Goal: Transaction & Acquisition: Purchase product/service

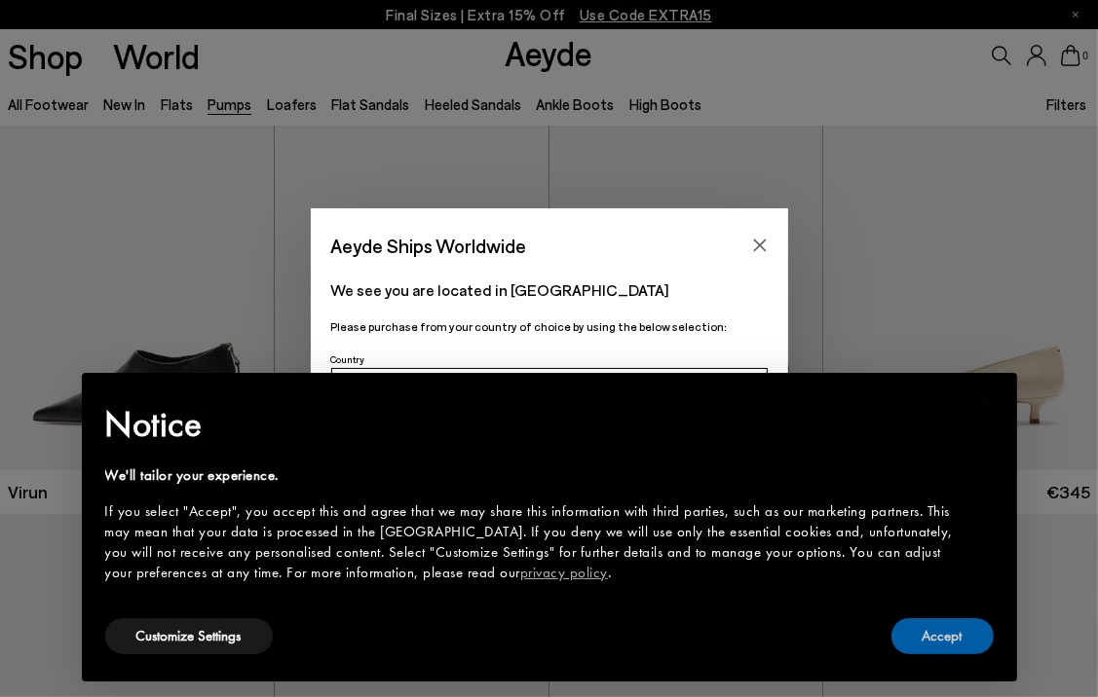
drag, startPoint x: 960, startPoint y: 639, endPoint x: 947, endPoint y: 608, distance: 34.0
click at [960, 639] on button "Accept" at bounding box center [942, 636] width 102 height 36
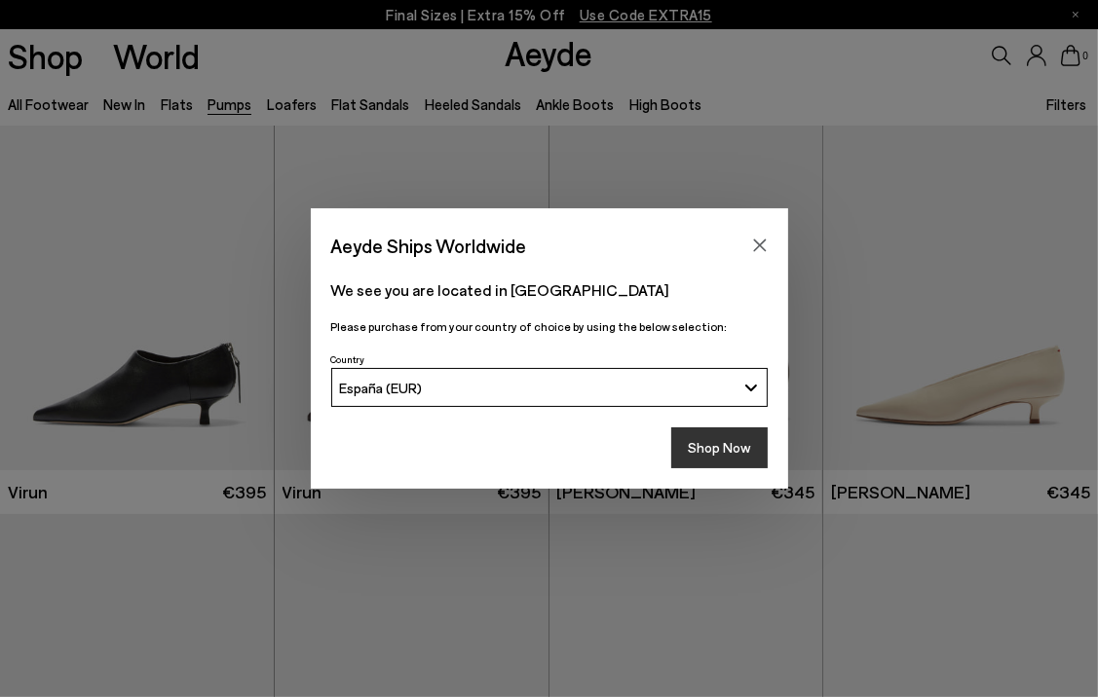
click at [712, 447] on button "Shop Now" at bounding box center [719, 448] width 96 height 41
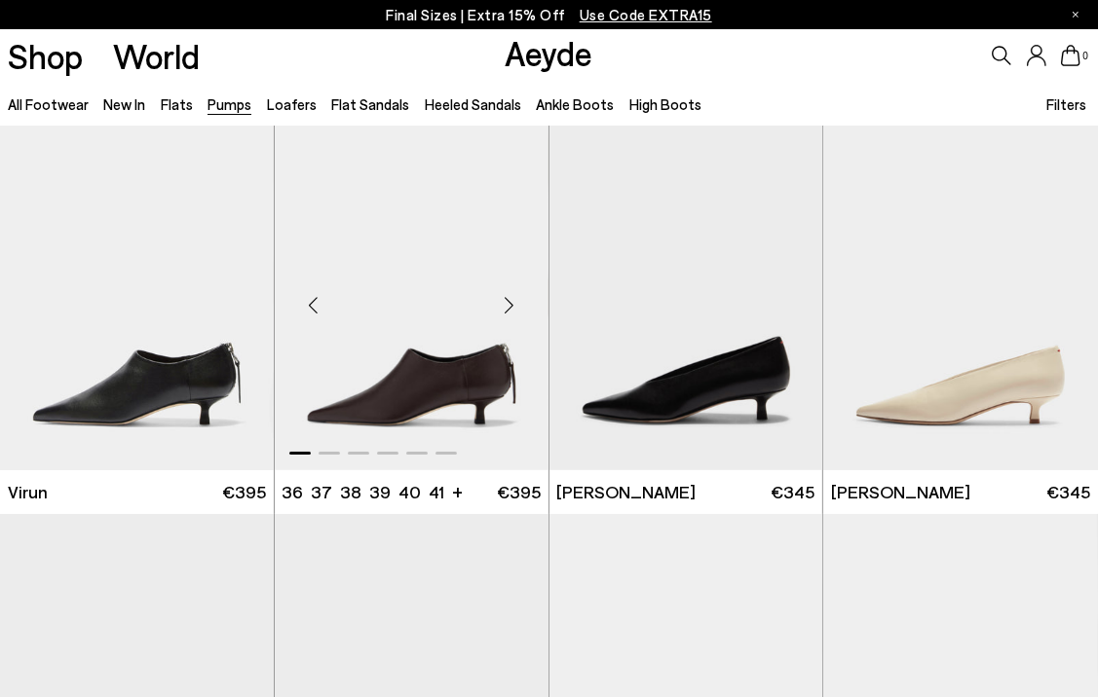
click at [479, 376] on img "1 / 6" at bounding box center [412, 298] width 274 height 344
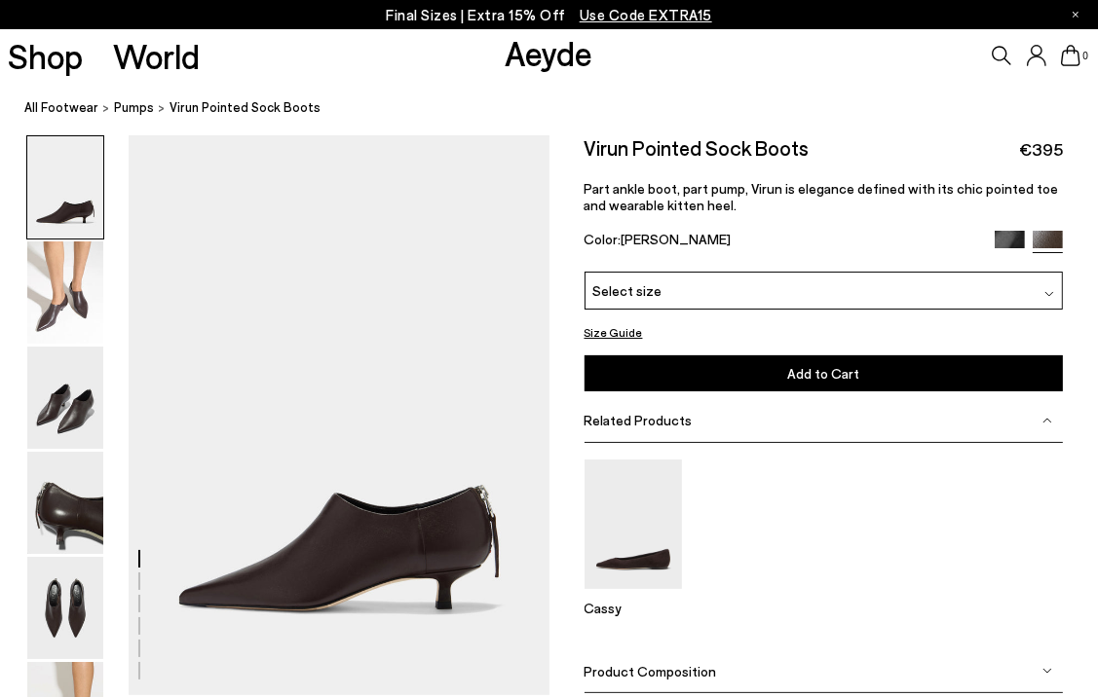
click at [66, 215] on img at bounding box center [65, 187] width 76 height 102
click at [62, 308] on img at bounding box center [65, 293] width 76 height 102
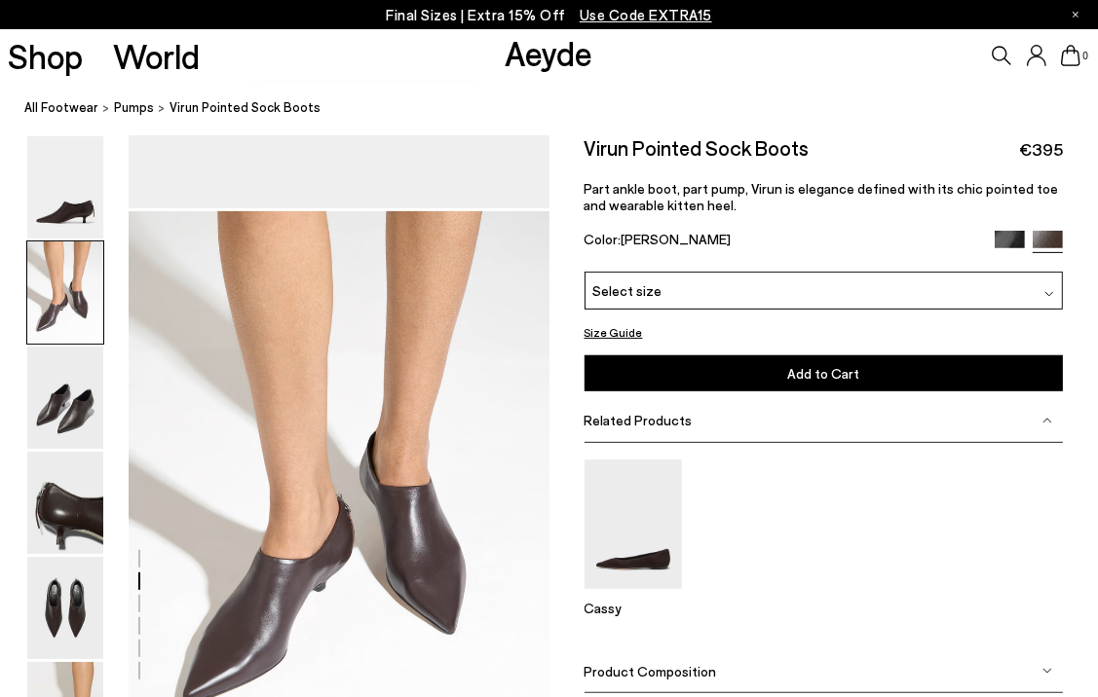
scroll to position [565, 0]
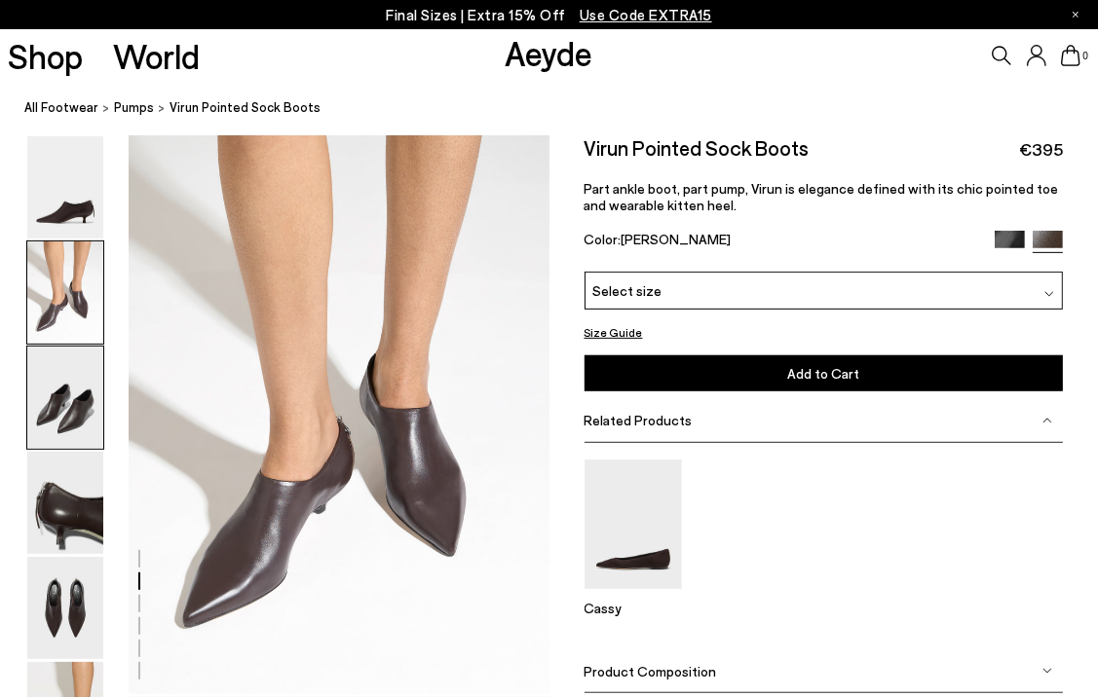
click at [61, 387] on img at bounding box center [65, 398] width 76 height 102
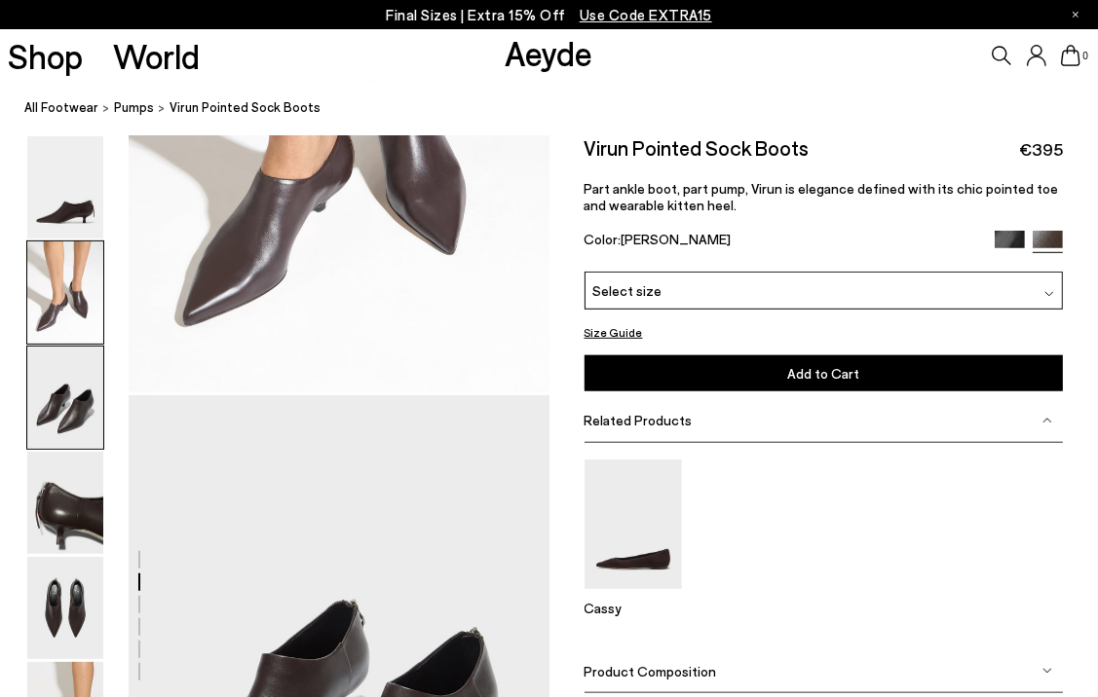
scroll to position [1129, 0]
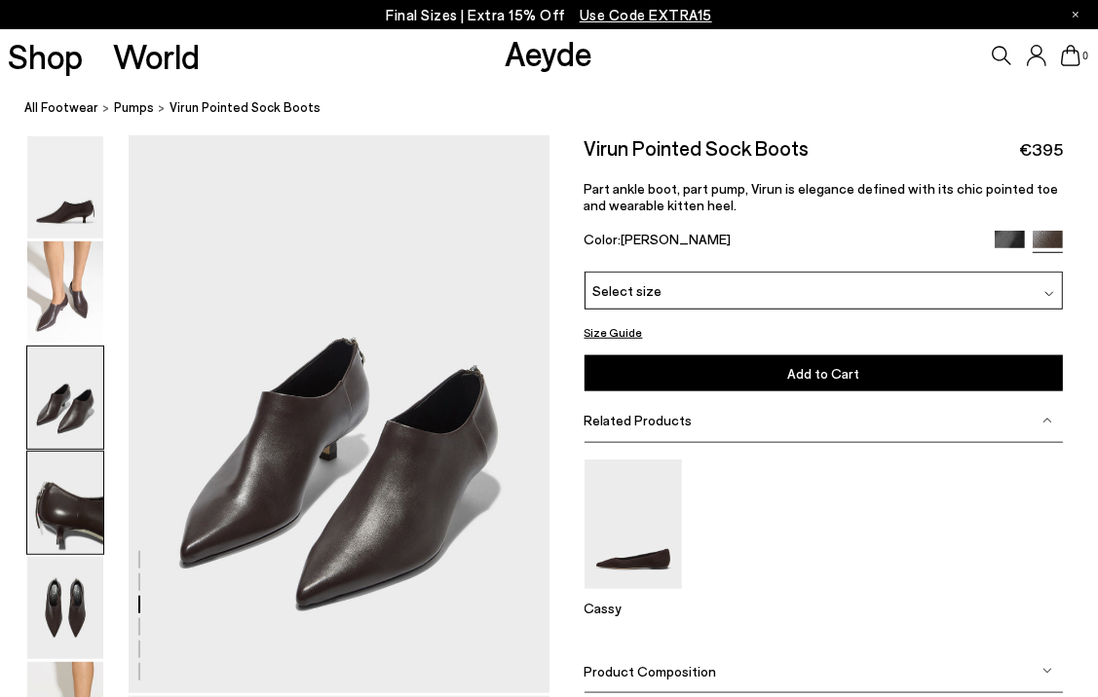
click at [62, 471] on img at bounding box center [65, 503] width 76 height 102
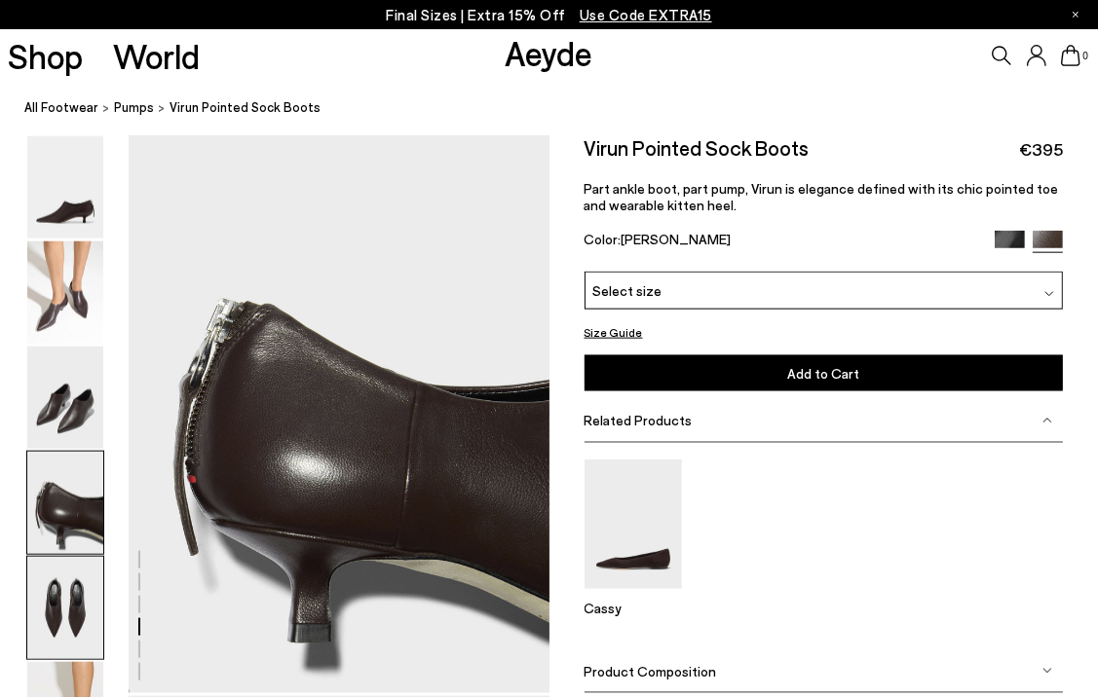
click at [62, 623] on img at bounding box center [65, 608] width 76 height 102
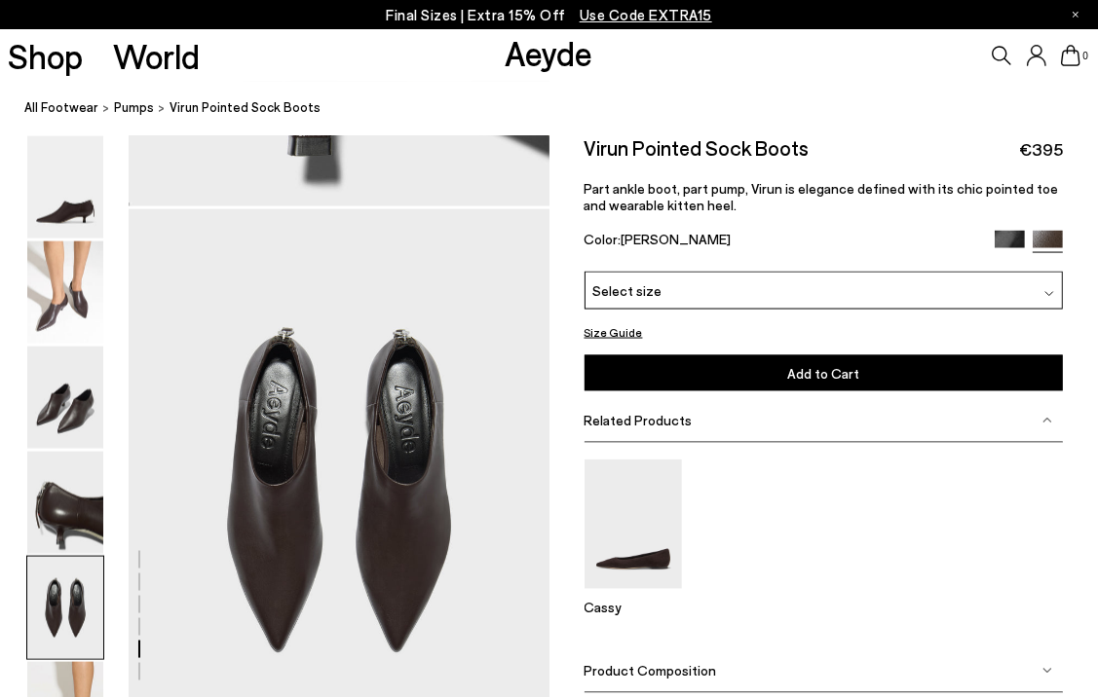
scroll to position [2255, 0]
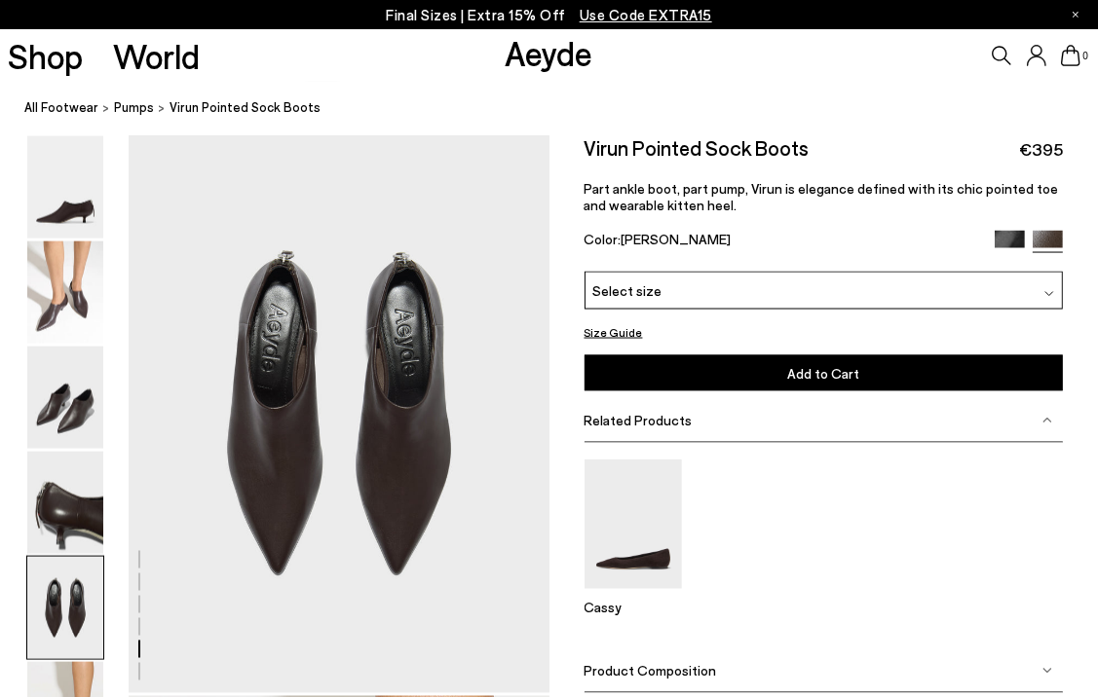
click at [986, 86] on nav "All Footwear Pumps Virun Pointed Sock Boots" at bounding box center [560, 109] width 1073 height 54
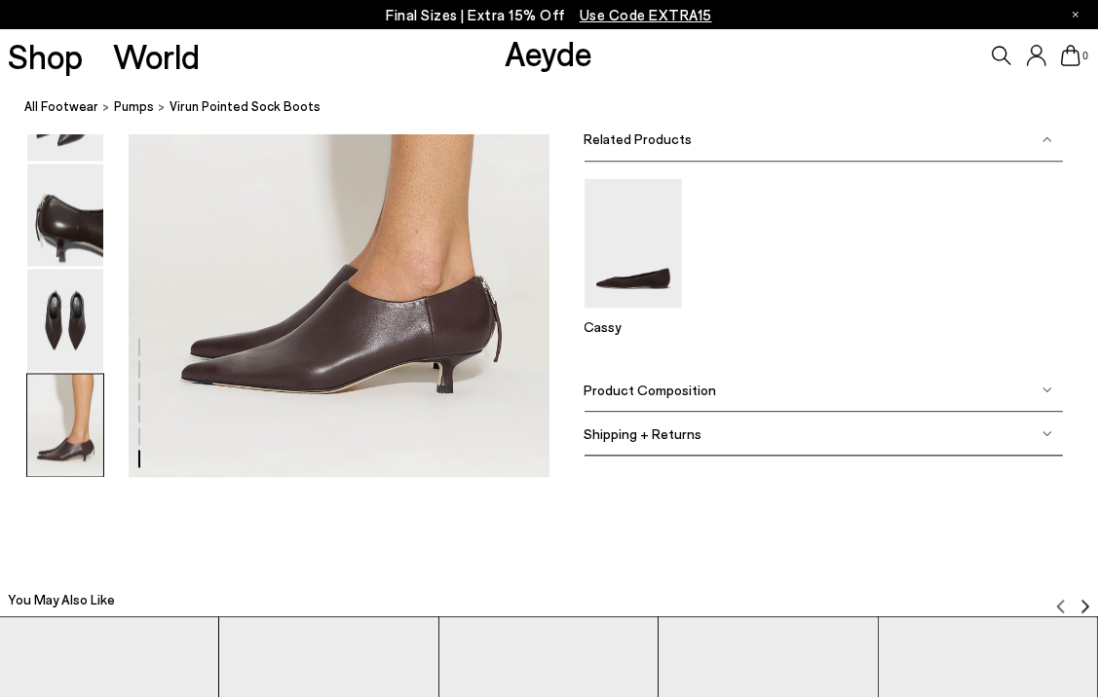
click at [75, 442] on img at bounding box center [65, 425] width 76 height 102
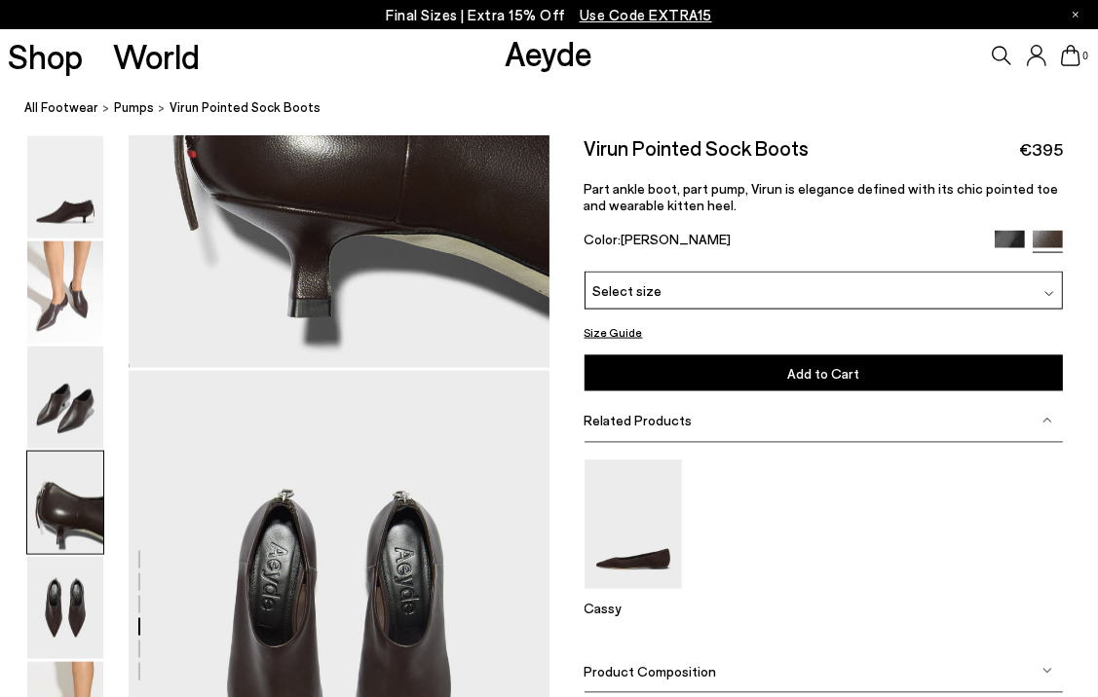
scroll to position [1686, 0]
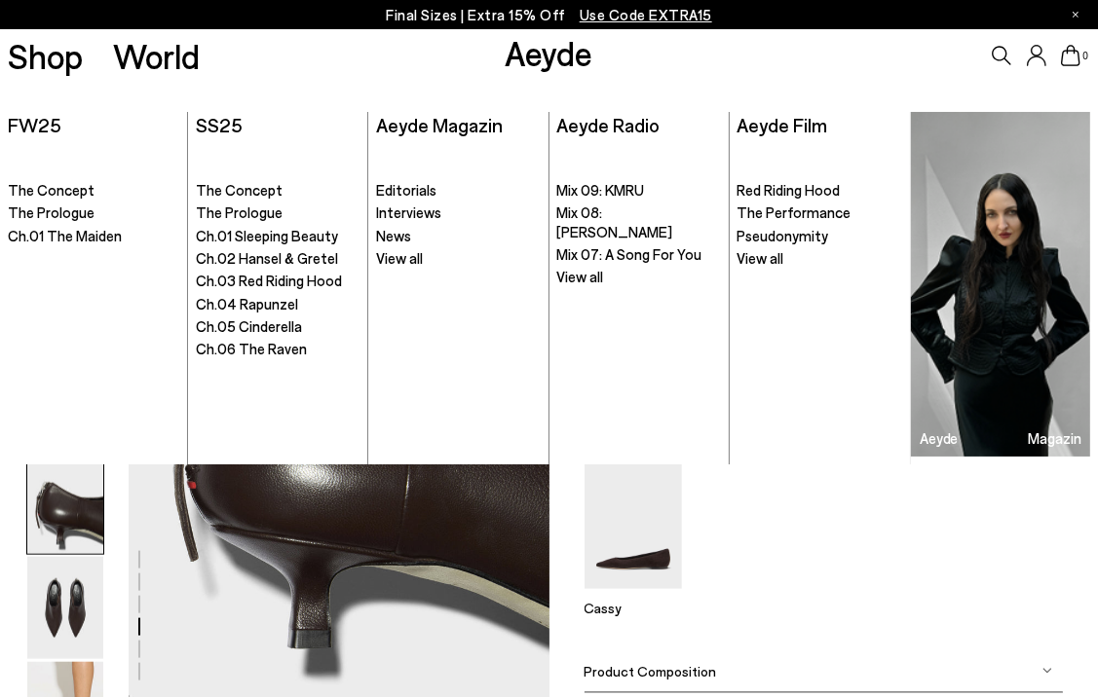
click at [597, 12] on span "Use Code EXTRA15" at bounding box center [645, 15] width 132 height 18
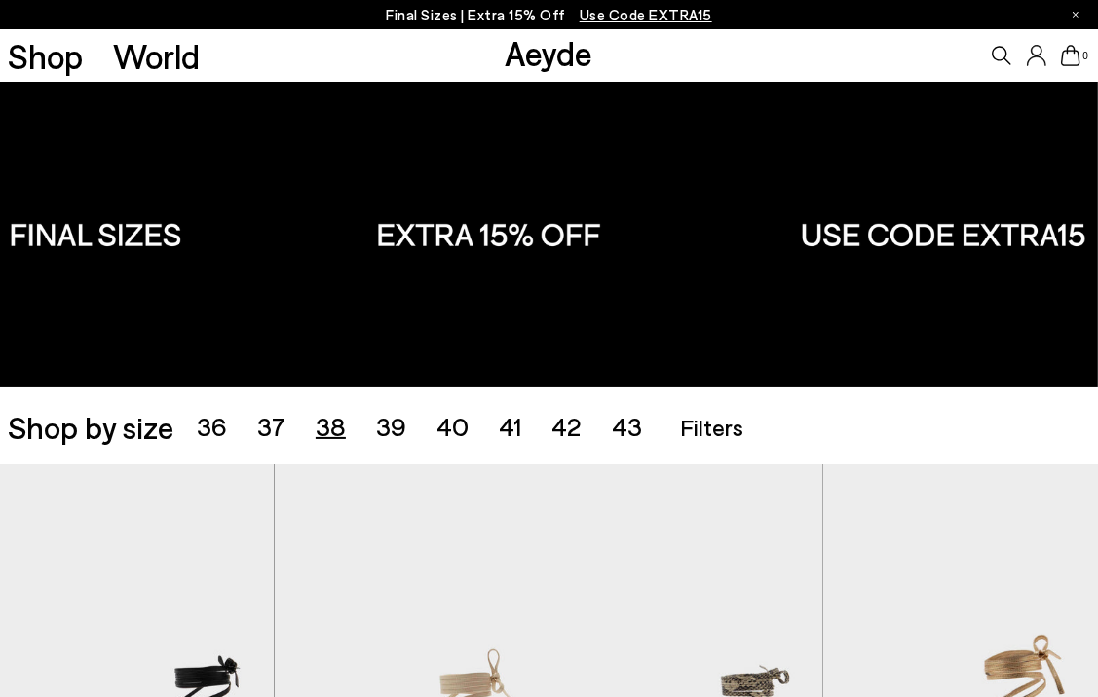
click at [327, 424] on span "38" at bounding box center [331, 426] width 30 height 30
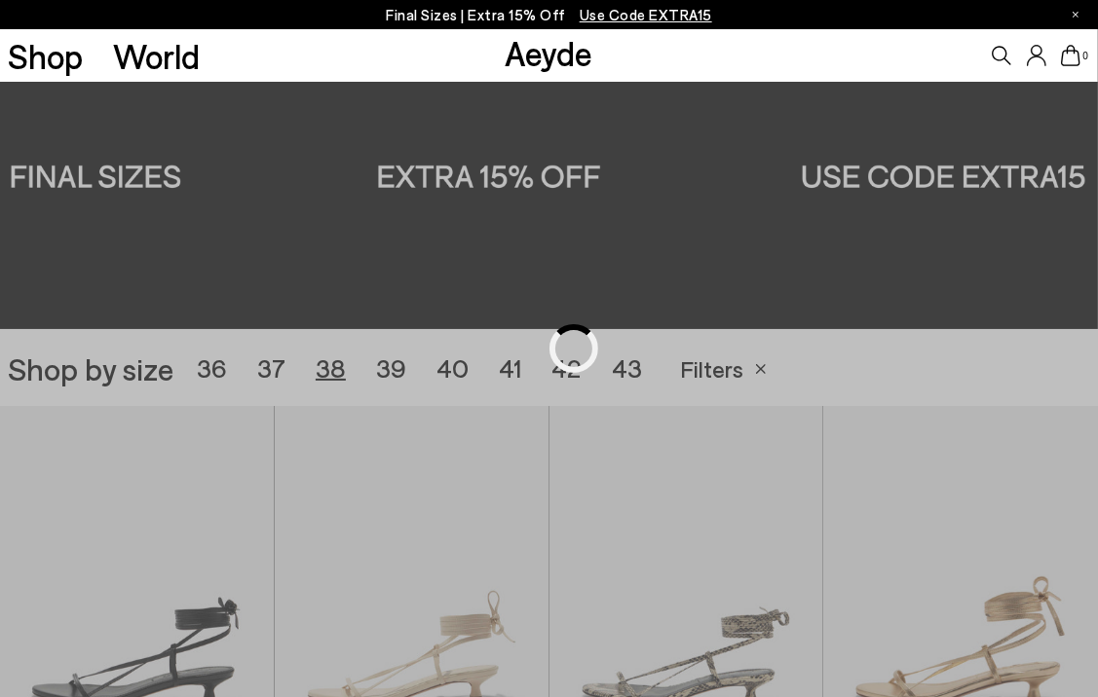
scroll to position [306, 0]
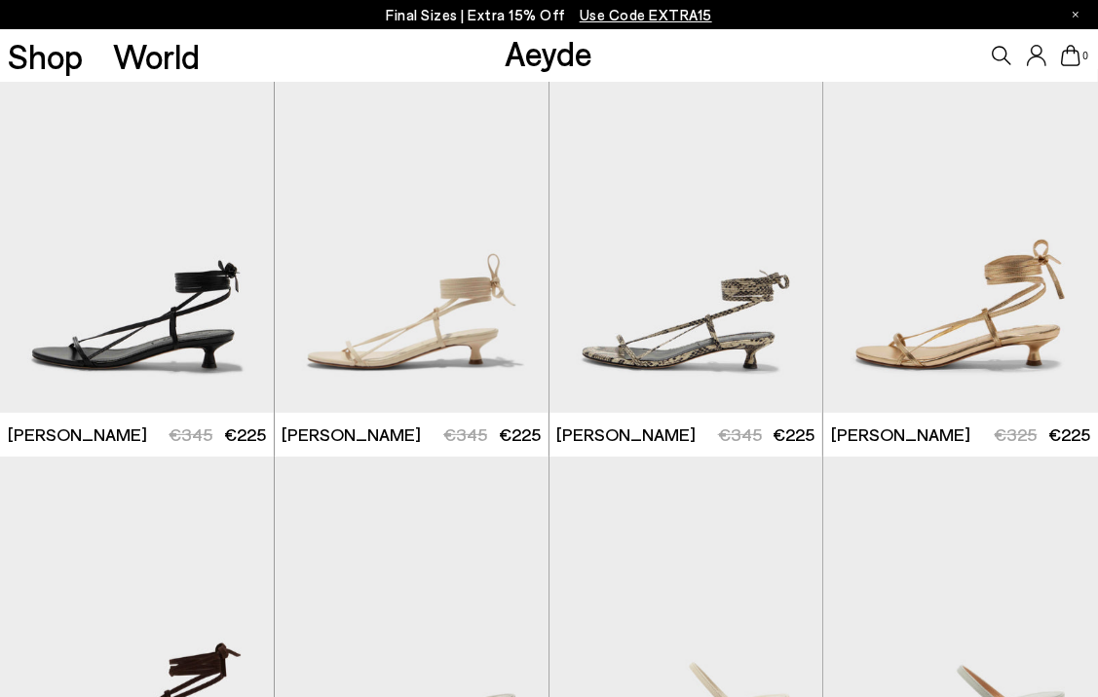
scroll to position [598, 0]
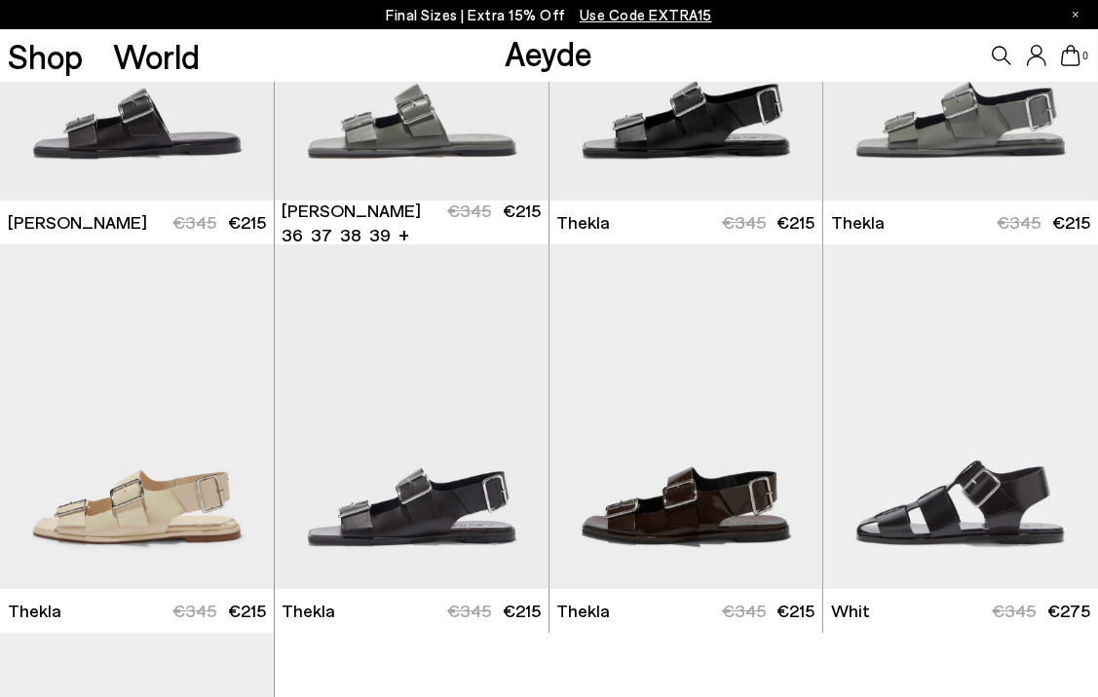
scroll to position [4883, 0]
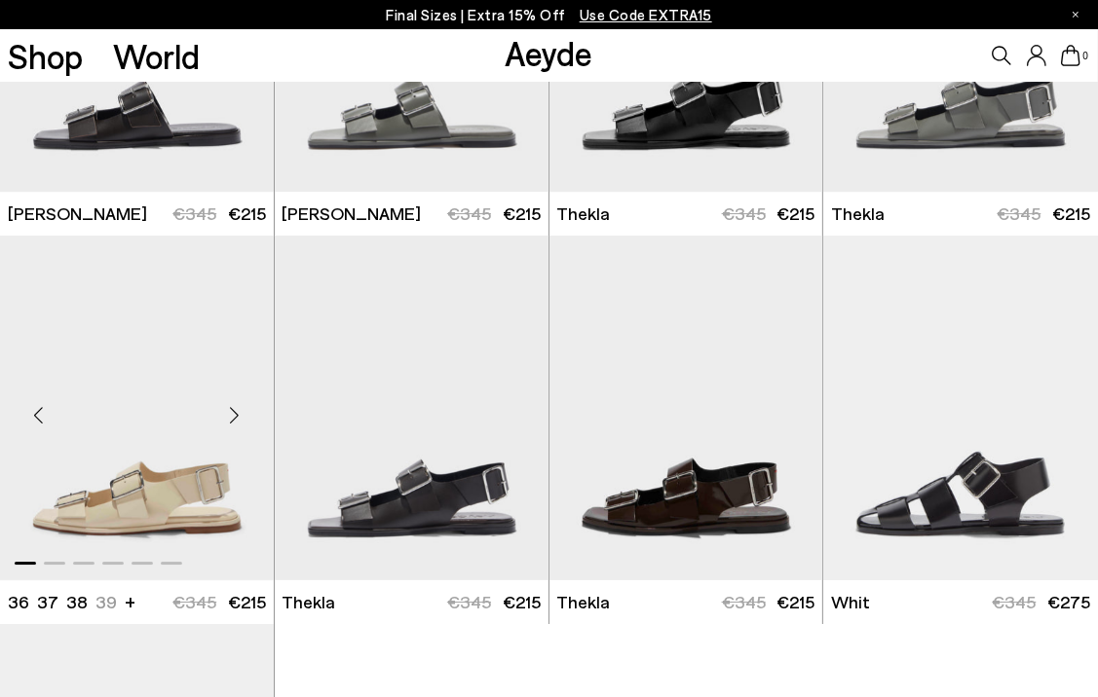
click at [238, 408] on div "Next slide" at bounding box center [234, 416] width 58 height 58
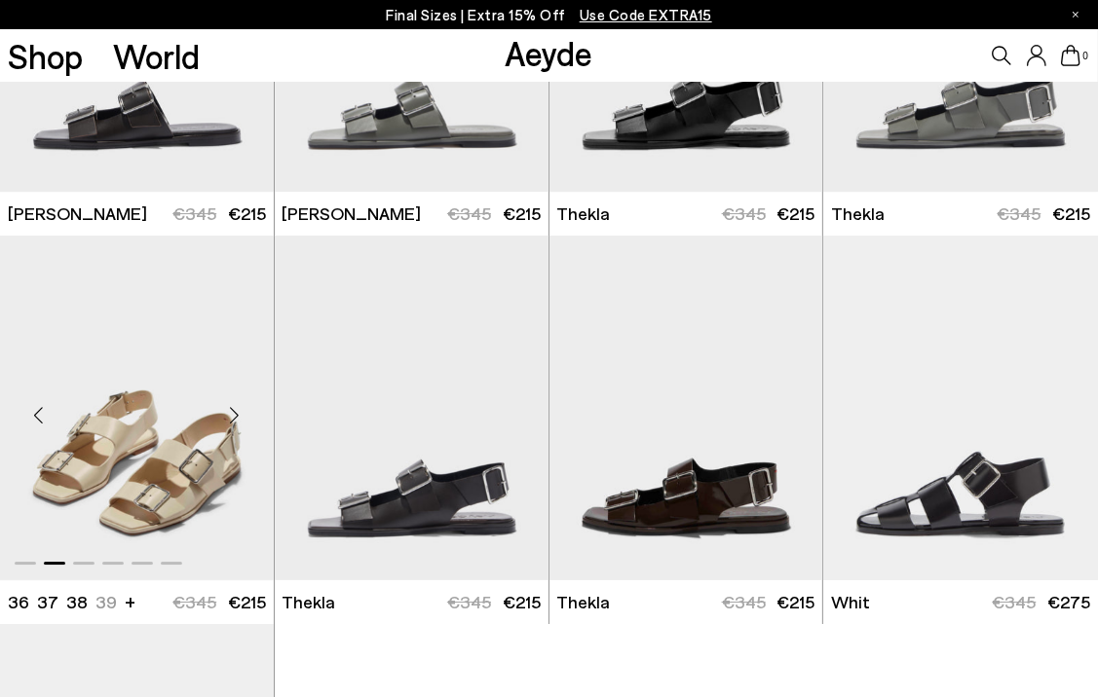
click at [238, 408] on div "Next slide" at bounding box center [234, 416] width 58 height 58
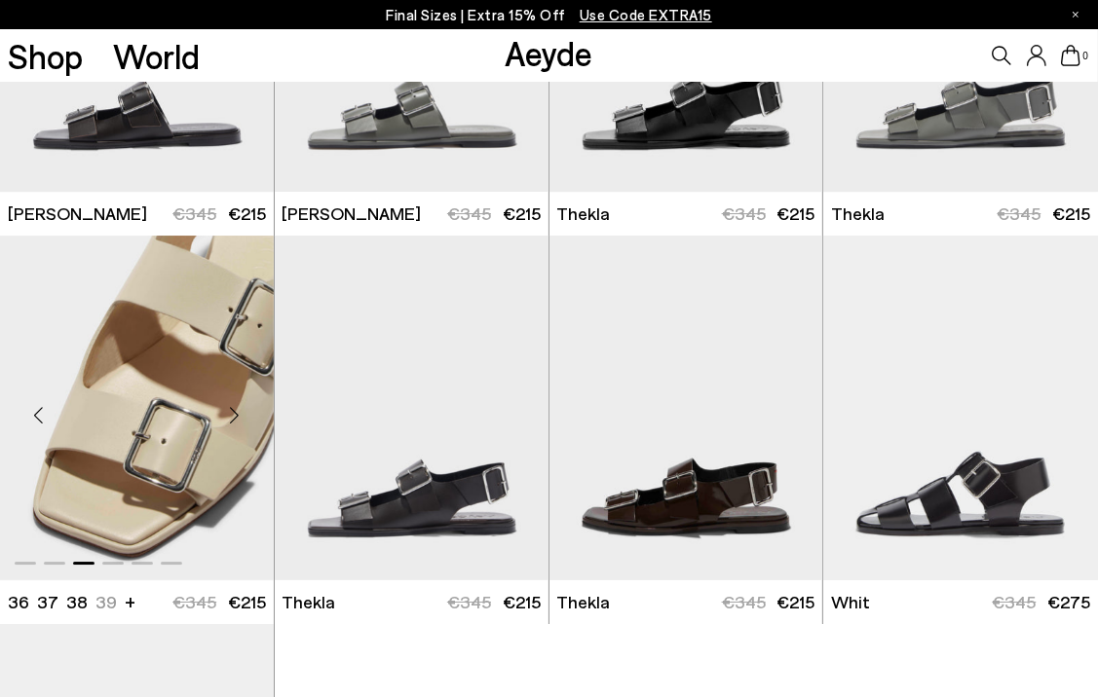
click at [240, 405] on div "Next slide" at bounding box center [234, 416] width 58 height 58
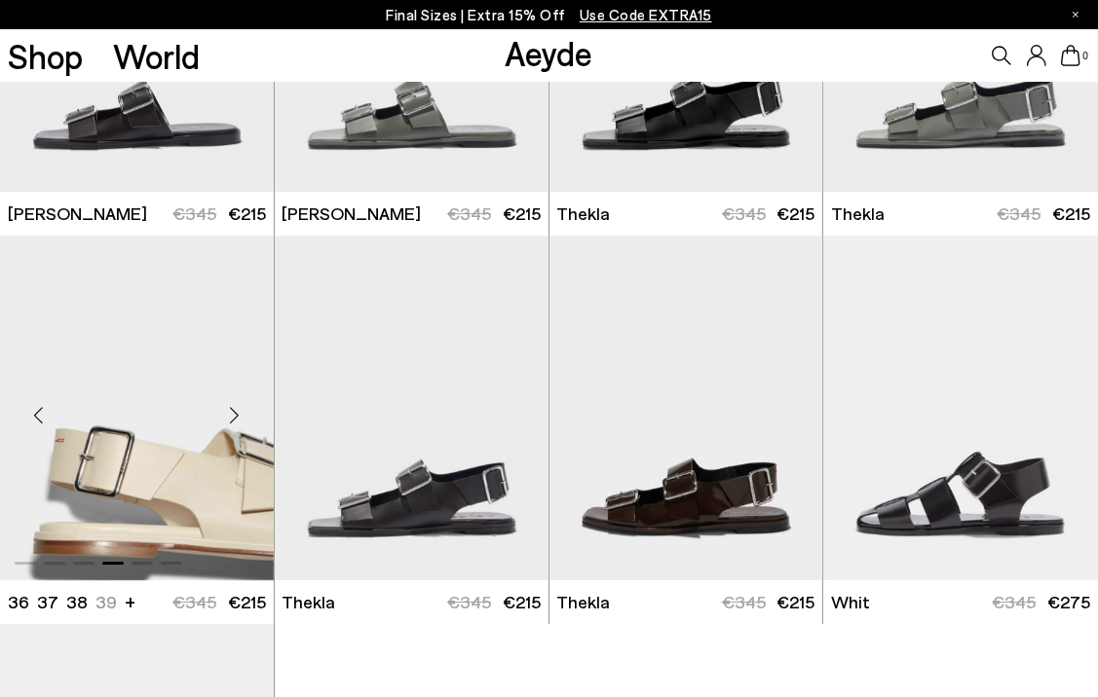
click at [240, 405] on div "Next slide" at bounding box center [234, 416] width 58 height 58
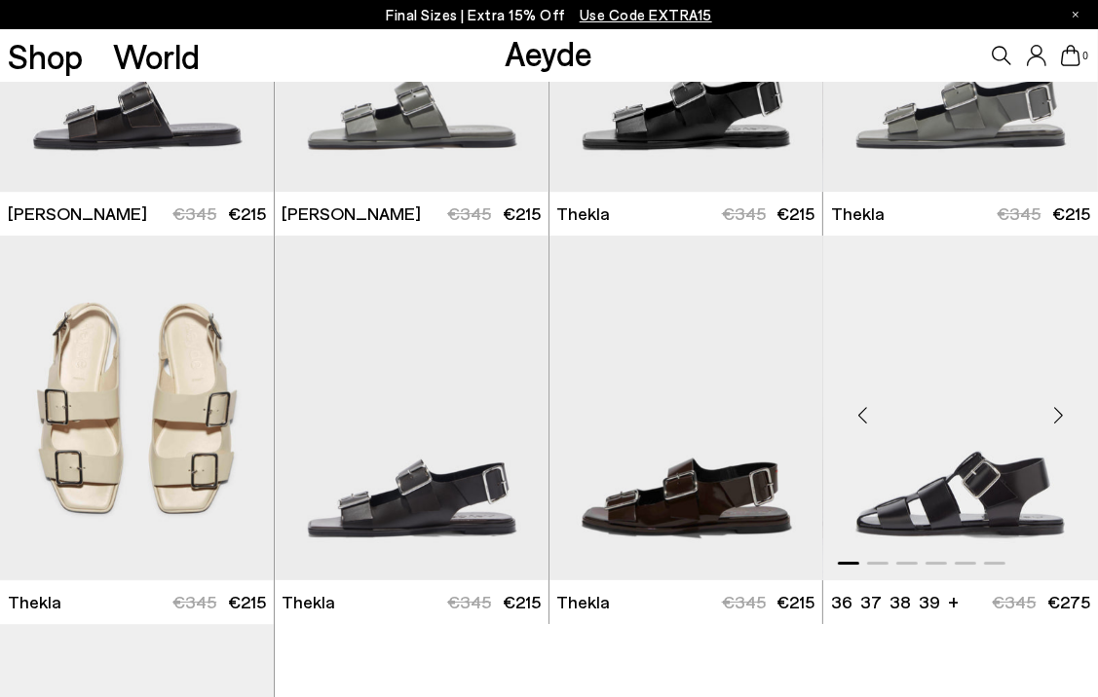
click at [1052, 415] on div "Next slide" at bounding box center [1058, 416] width 58 height 58
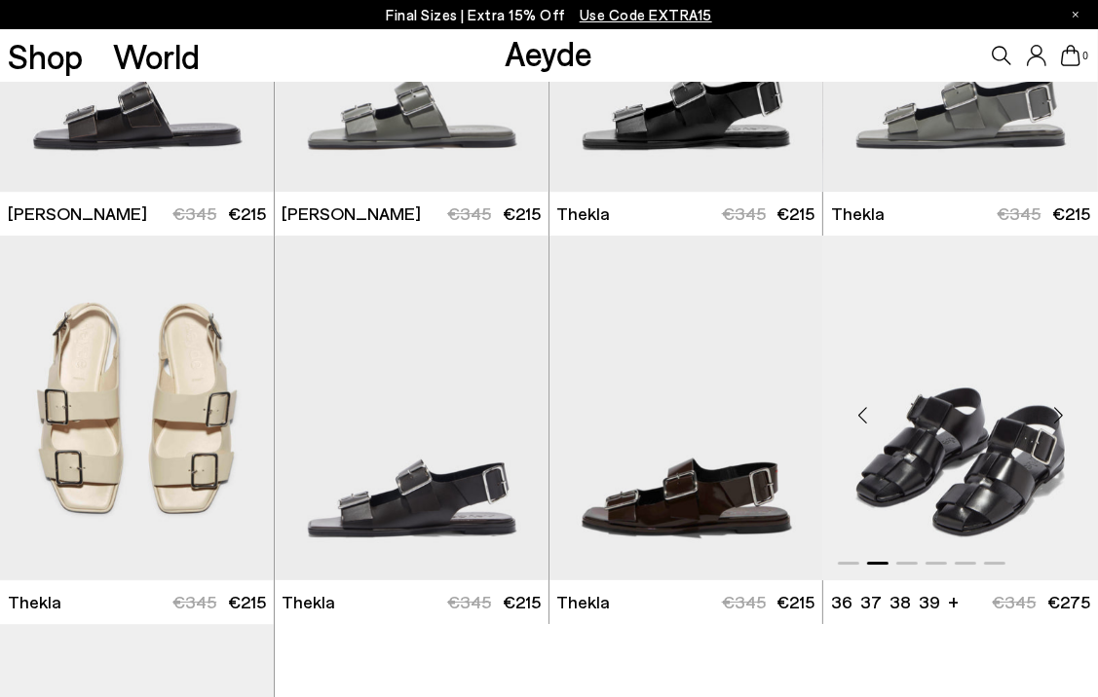
click at [1052, 415] on div "Next slide" at bounding box center [1058, 416] width 58 height 58
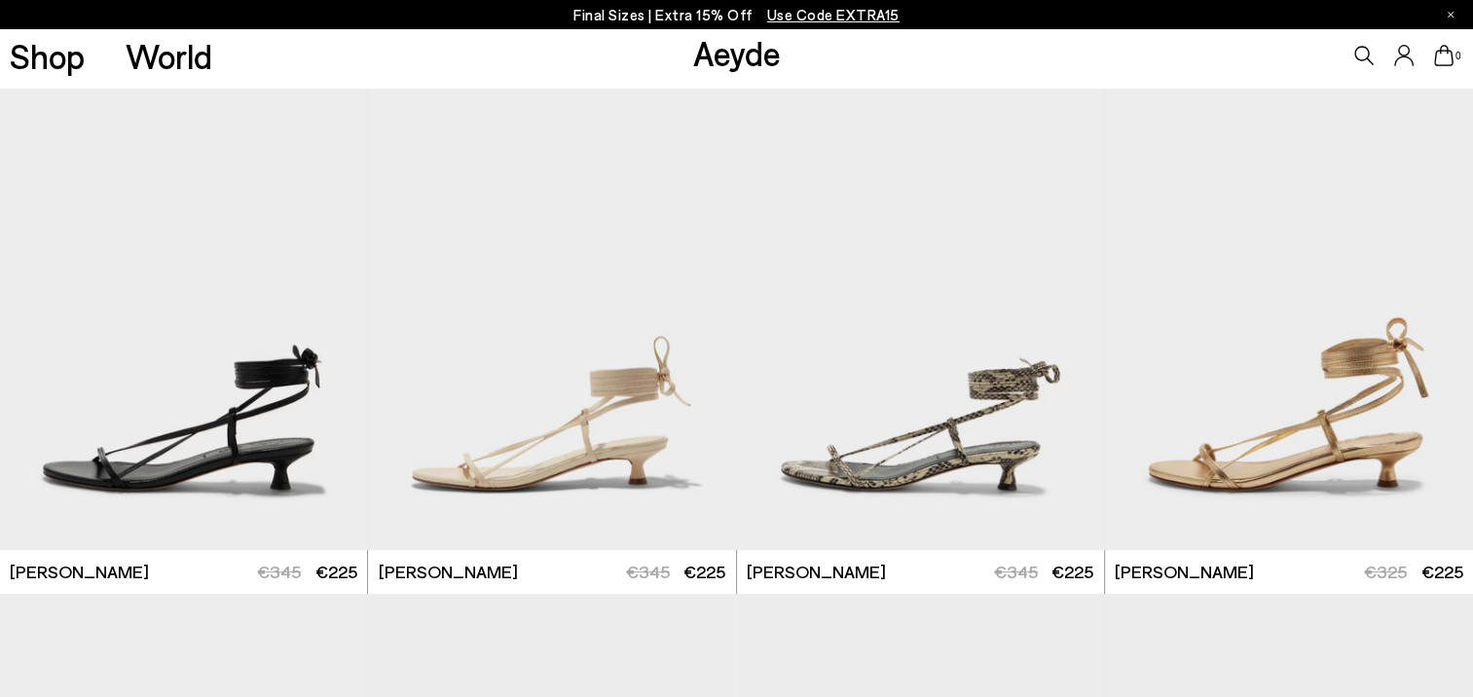
scroll to position [0, 0]
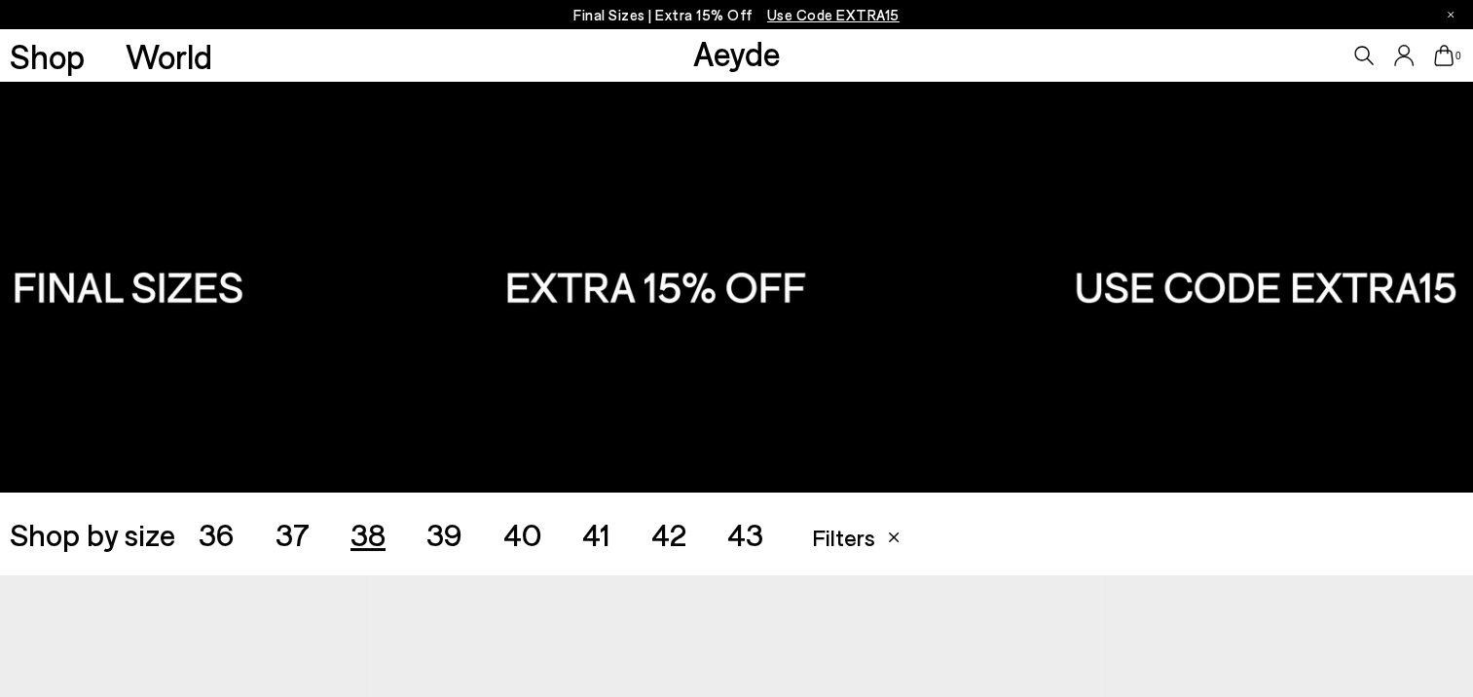
click at [449, 533] on span "39" at bounding box center [445, 533] width 36 height 37
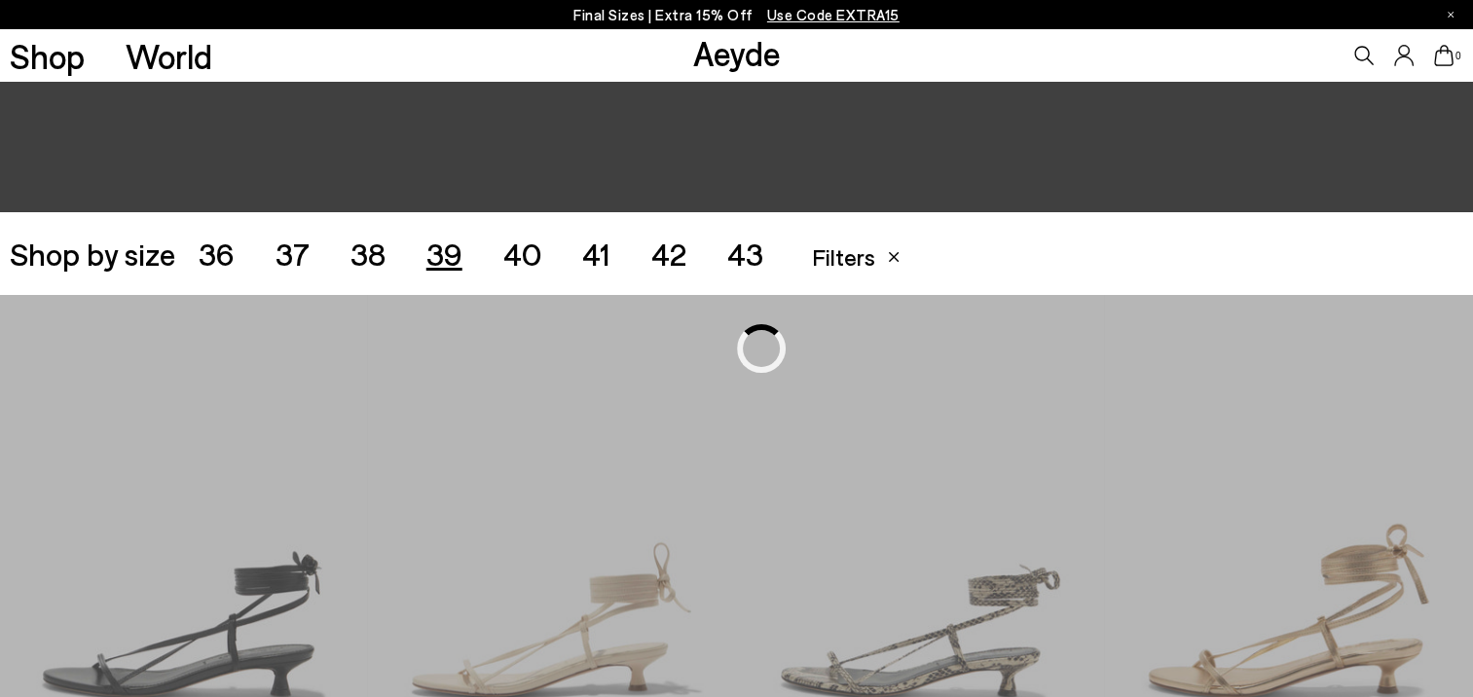
scroll to position [410, 0]
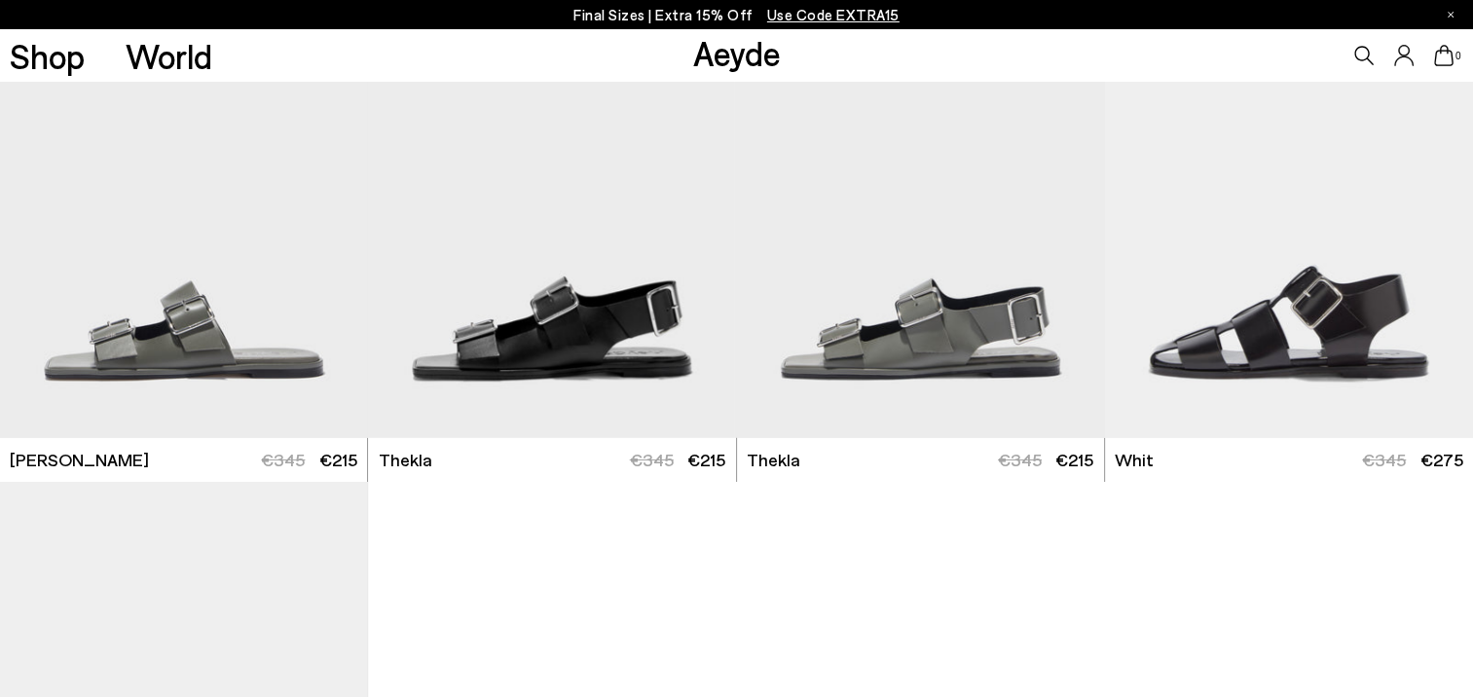
scroll to position [6643, 0]
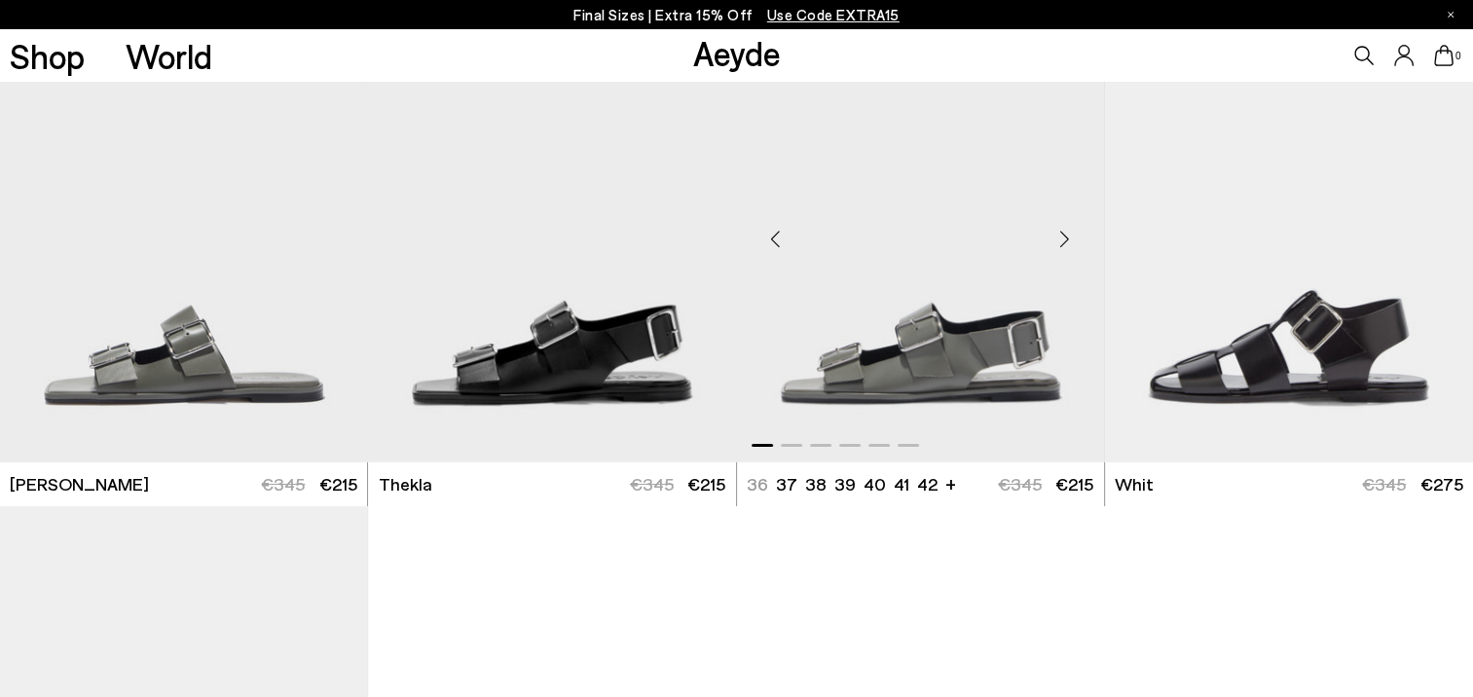
click at [1067, 237] on div "Next slide" at bounding box center [1065, 239] width 58 height 58
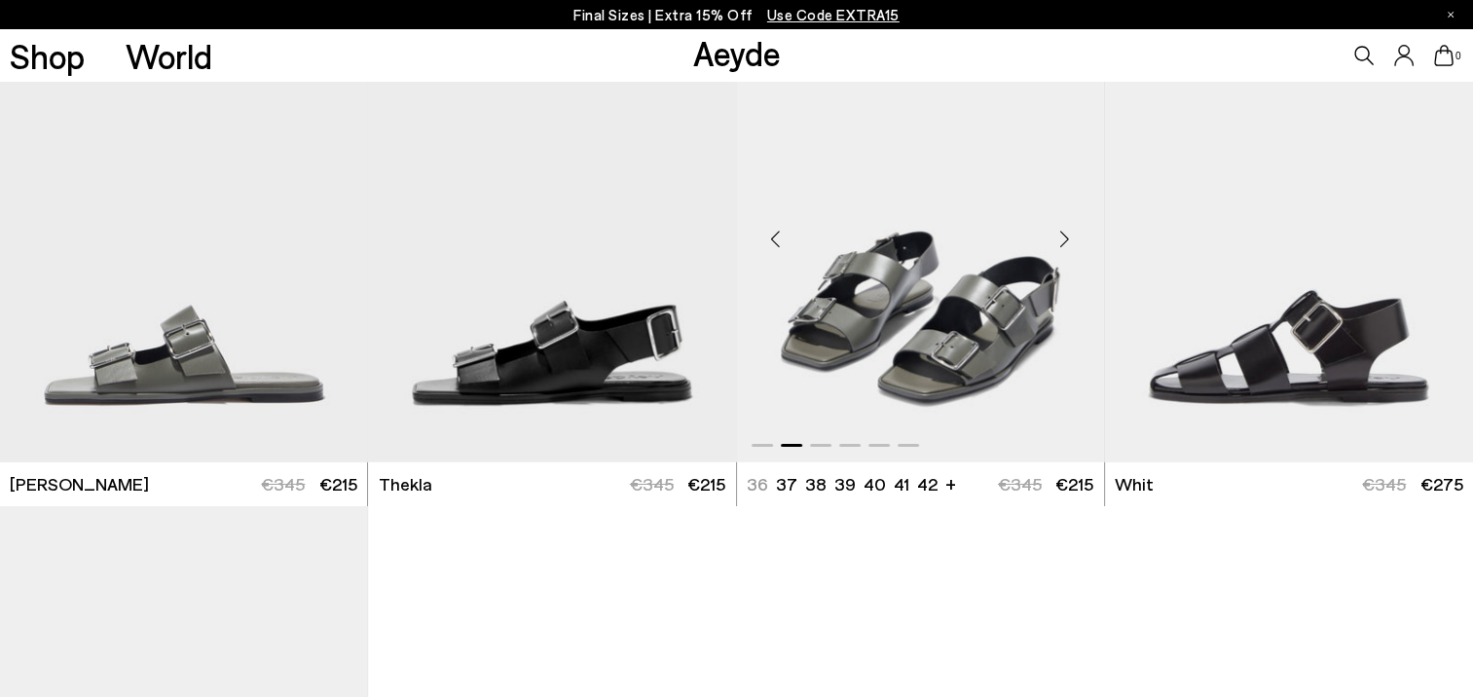
click at [1067, 237] on div "Next slide" at bounding box center [1065, 239] width 58 height 58
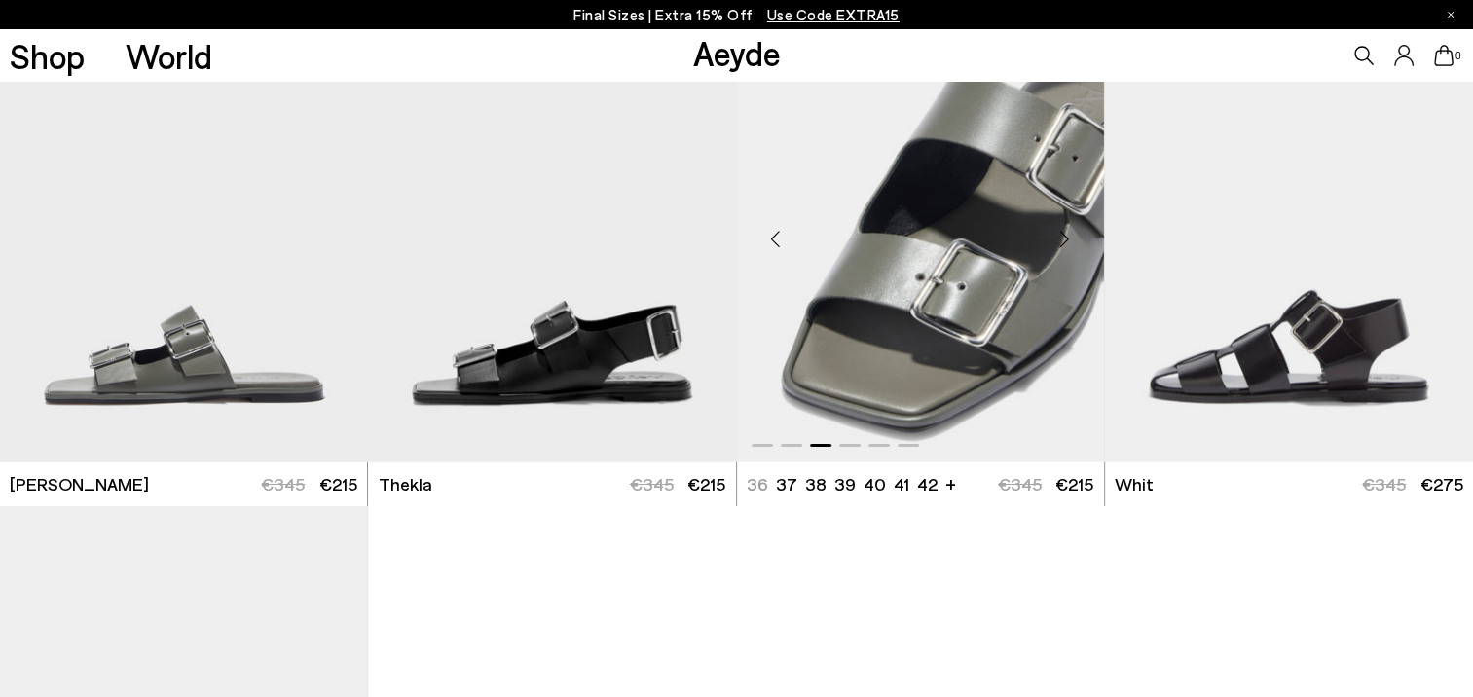
click at [800, 255] on div "Previous slide" at bounding box center [776, 239] width 58 height 58
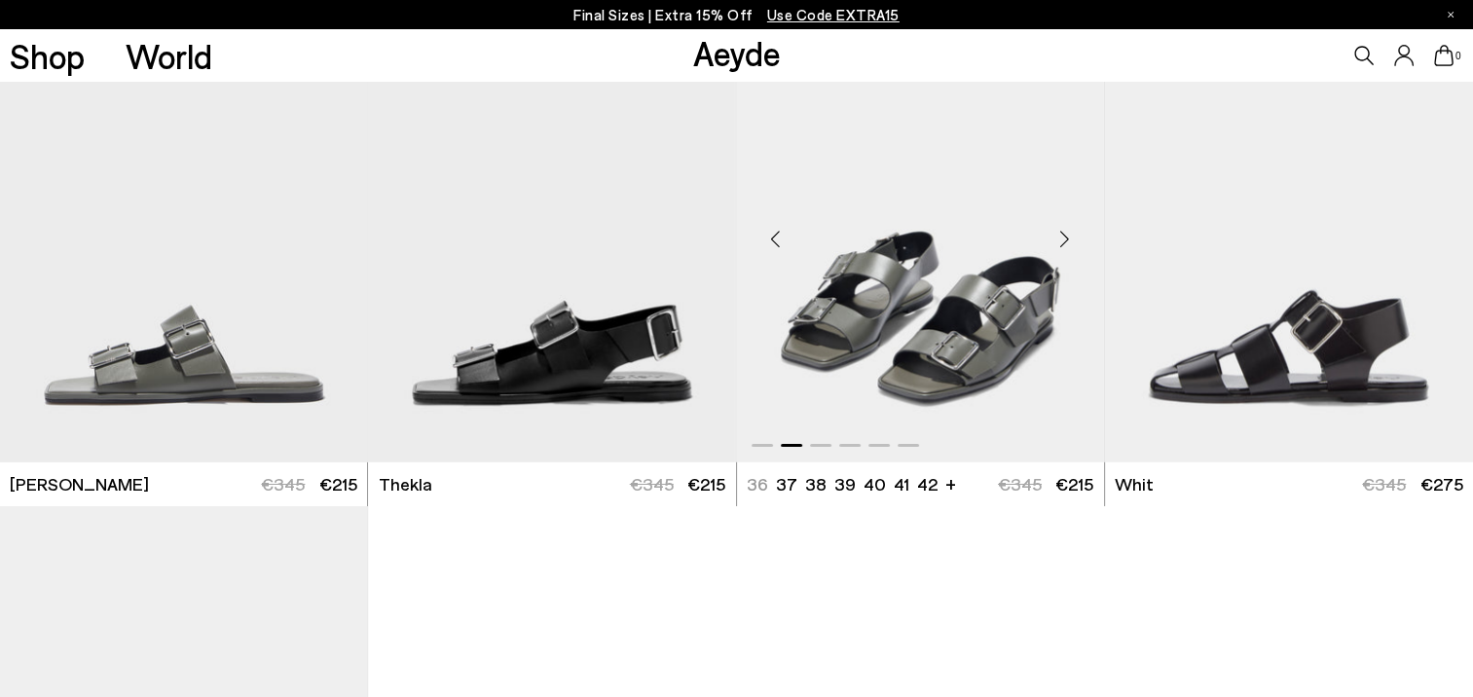
click at [852, 277] on img "2 / 6" at bounding box center [920, 232] width 367 height 462
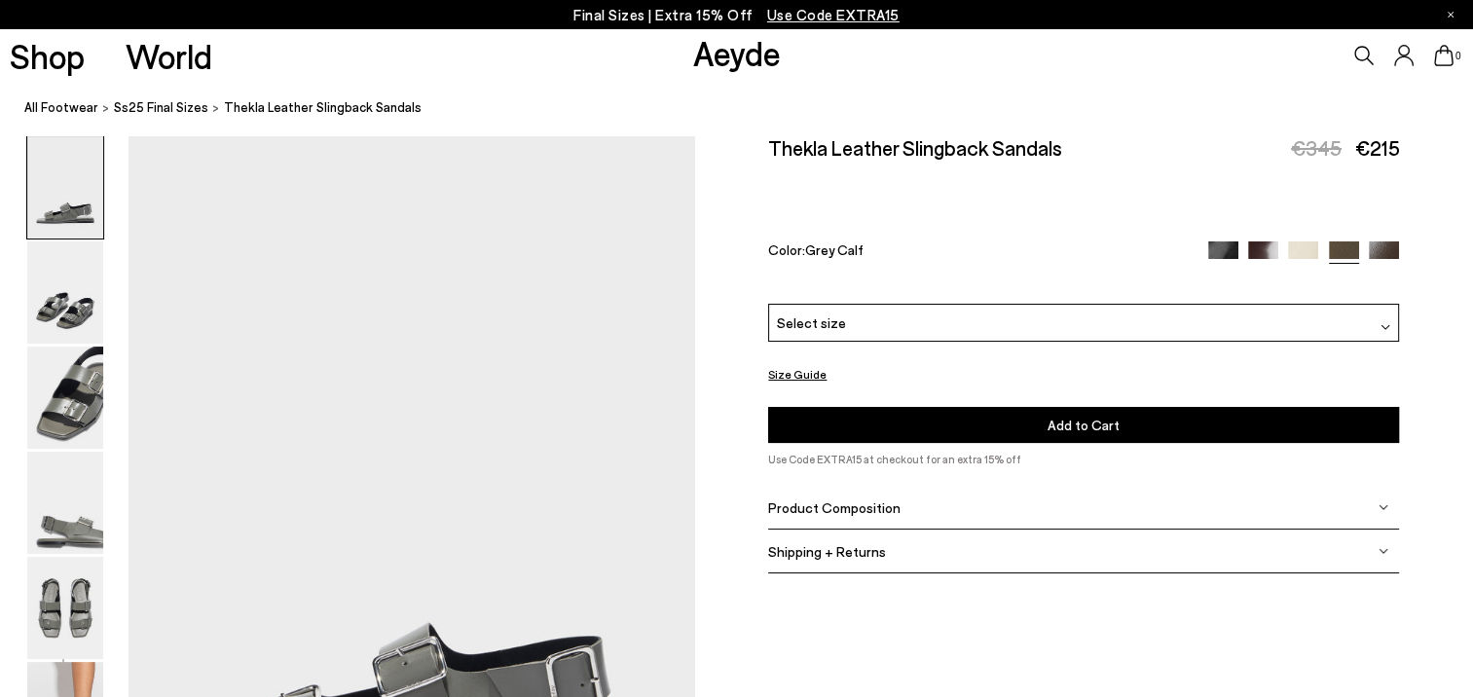
click at [1305, 248] on img at bounding box center [1303, 257] width 30 height 30
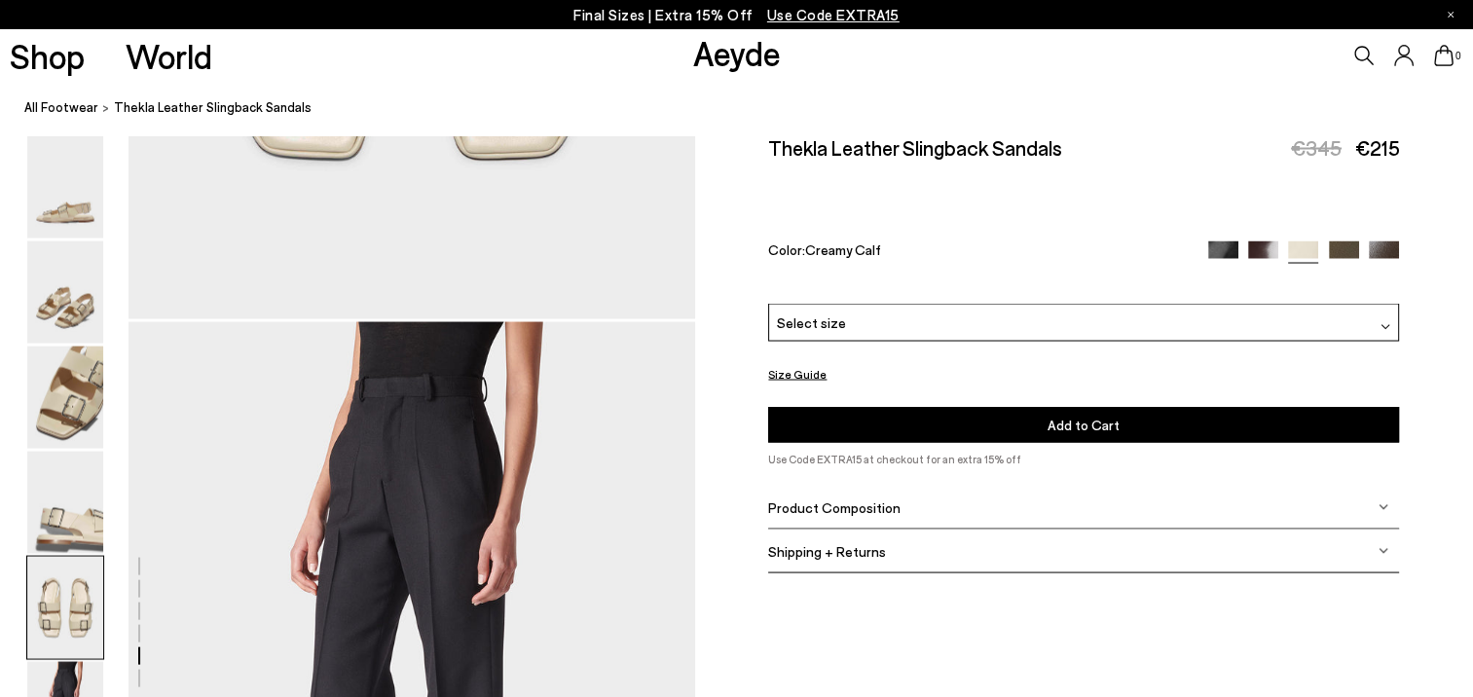
scroll to position [3603, 0]
click at [810, 371] on button "Size Guide" at bounding box center [797, 374] width 58 height 24
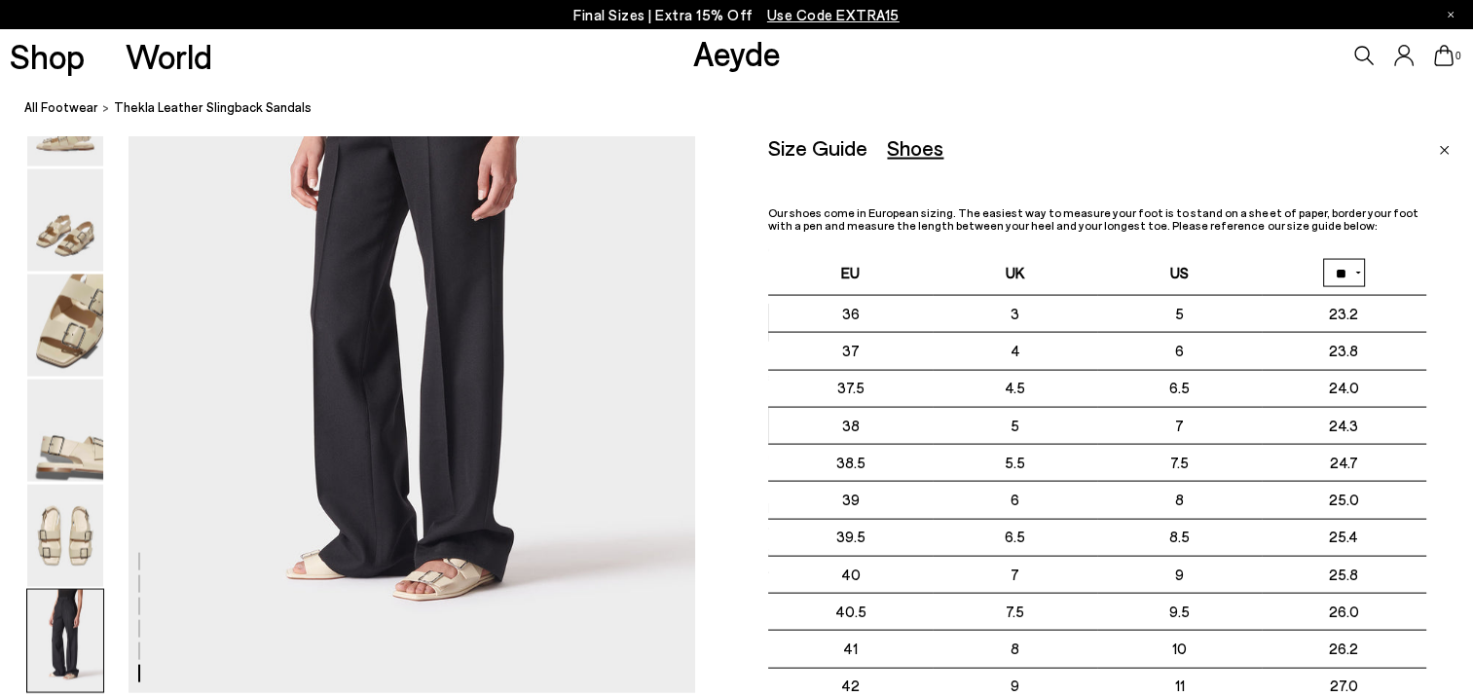
scroll to position [4090, 0]
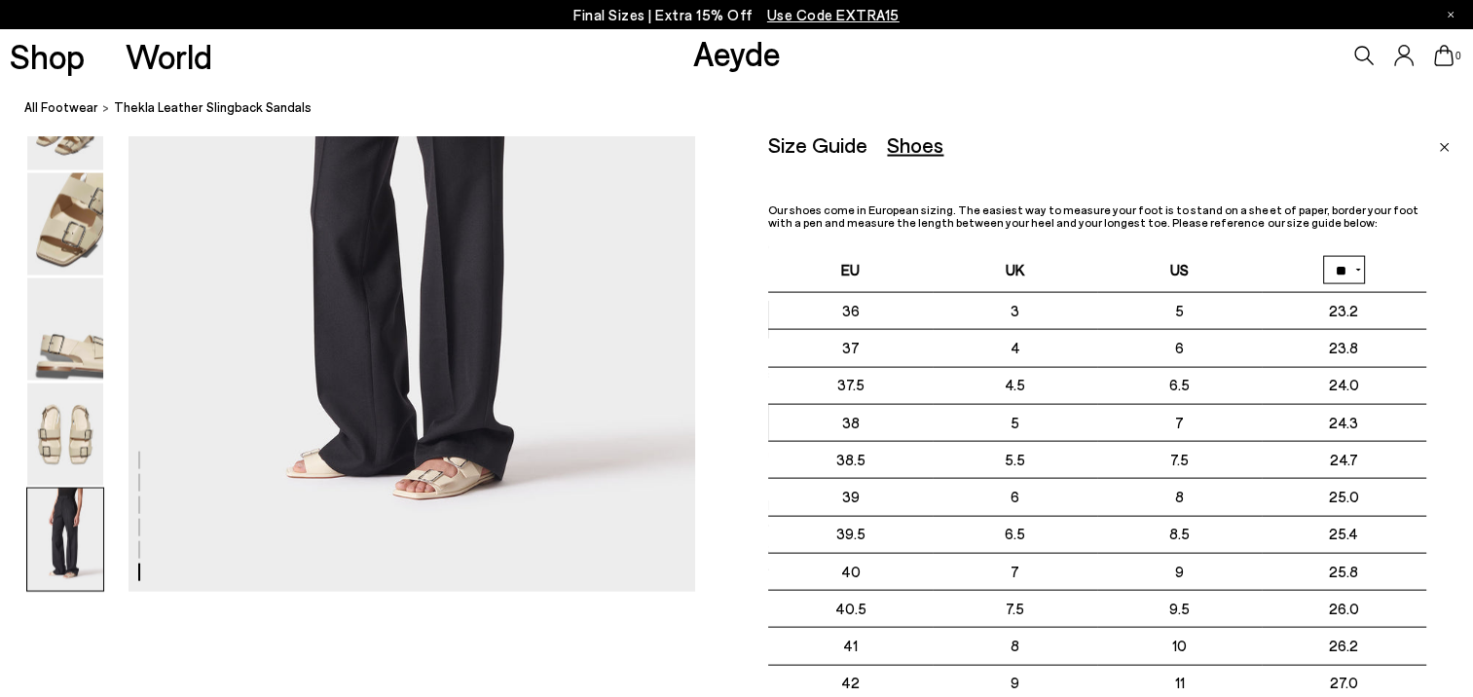
click at [1441, 140] on link "Close" at bounding box center [1444, 143] width 11 height 23
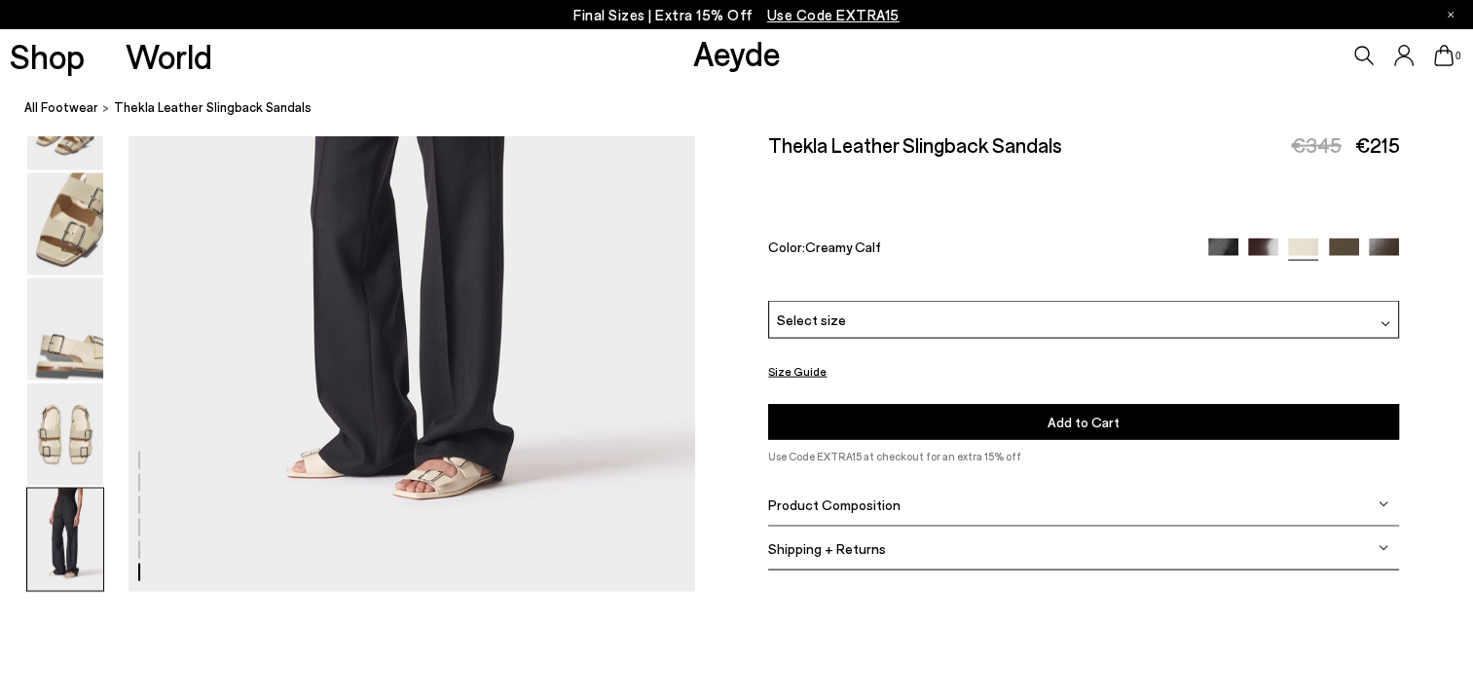
click at [867, 320] on div "Select size" at bounding box center [1083, 320] width 631 height 38
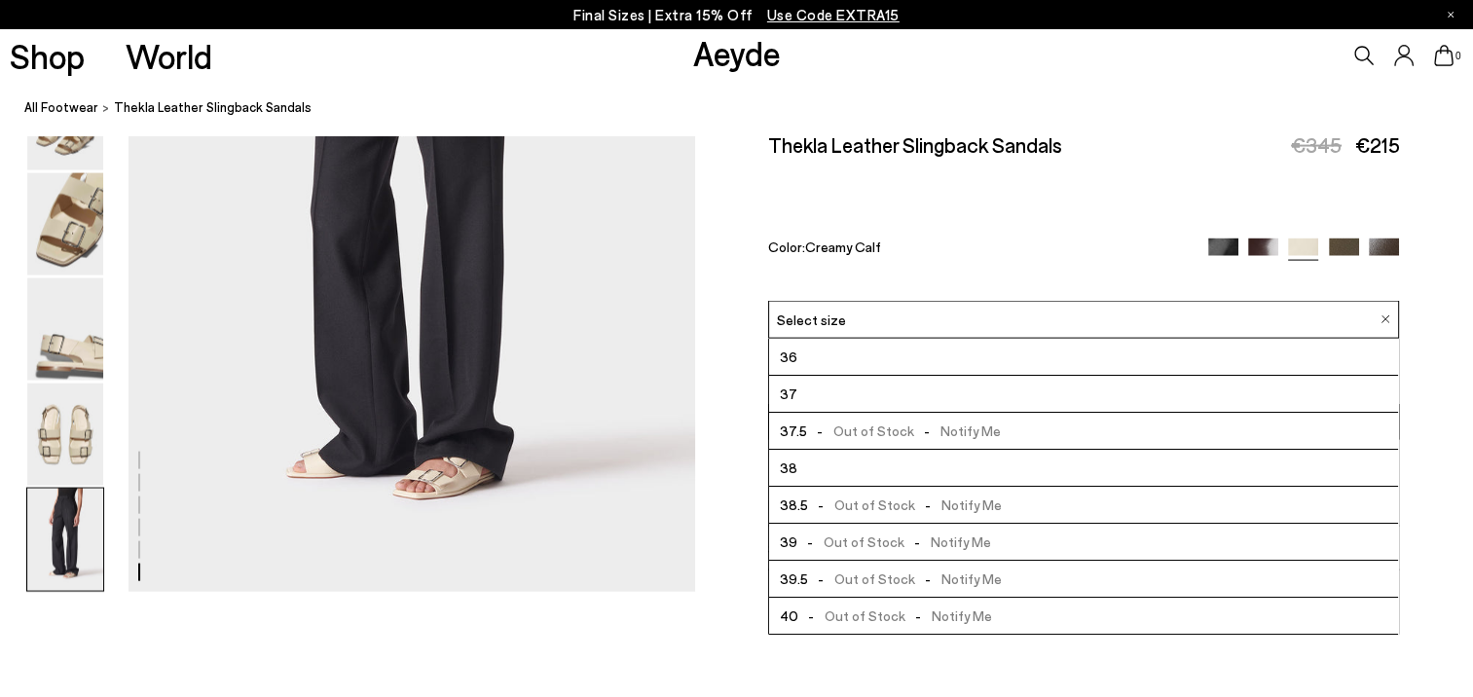
click at [796, 505] on span "38.5" at bounding box center [794, 505] width 28 height 24
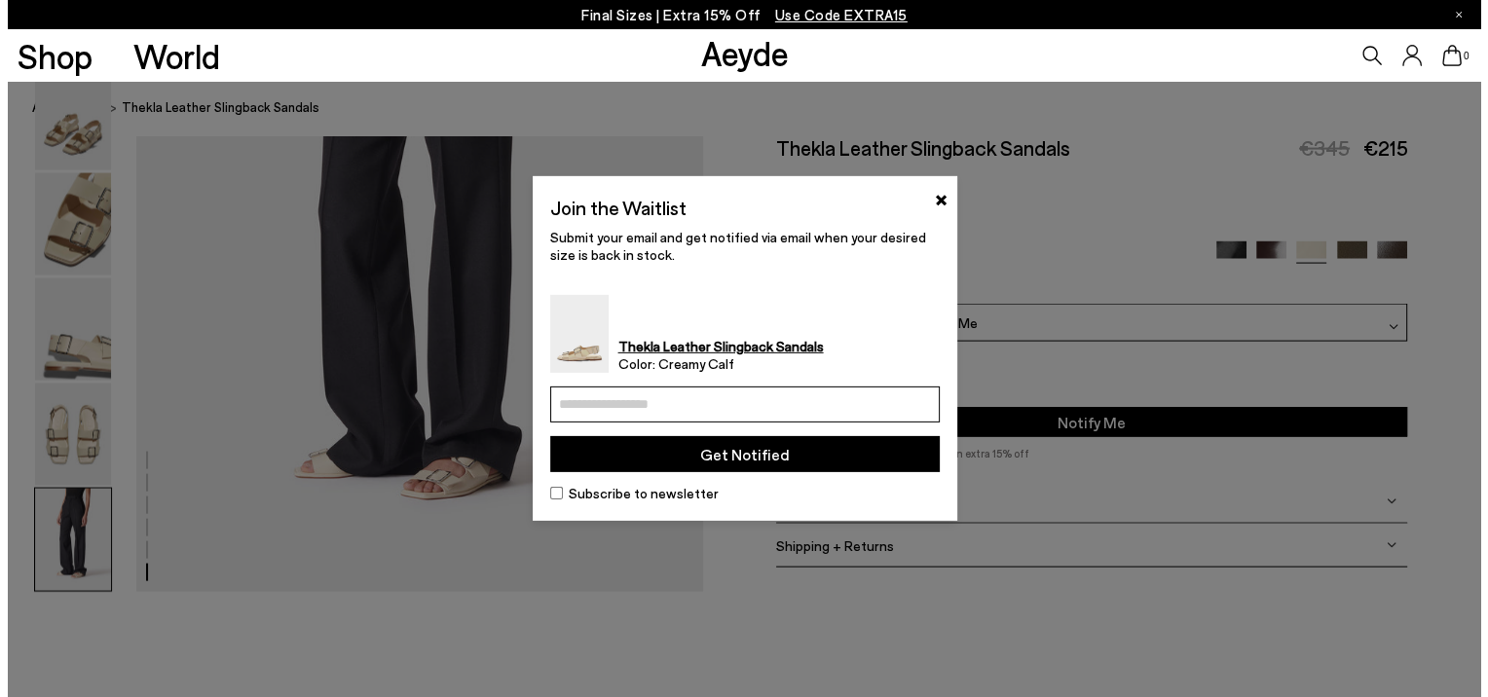
scroll to position [4137, 0]
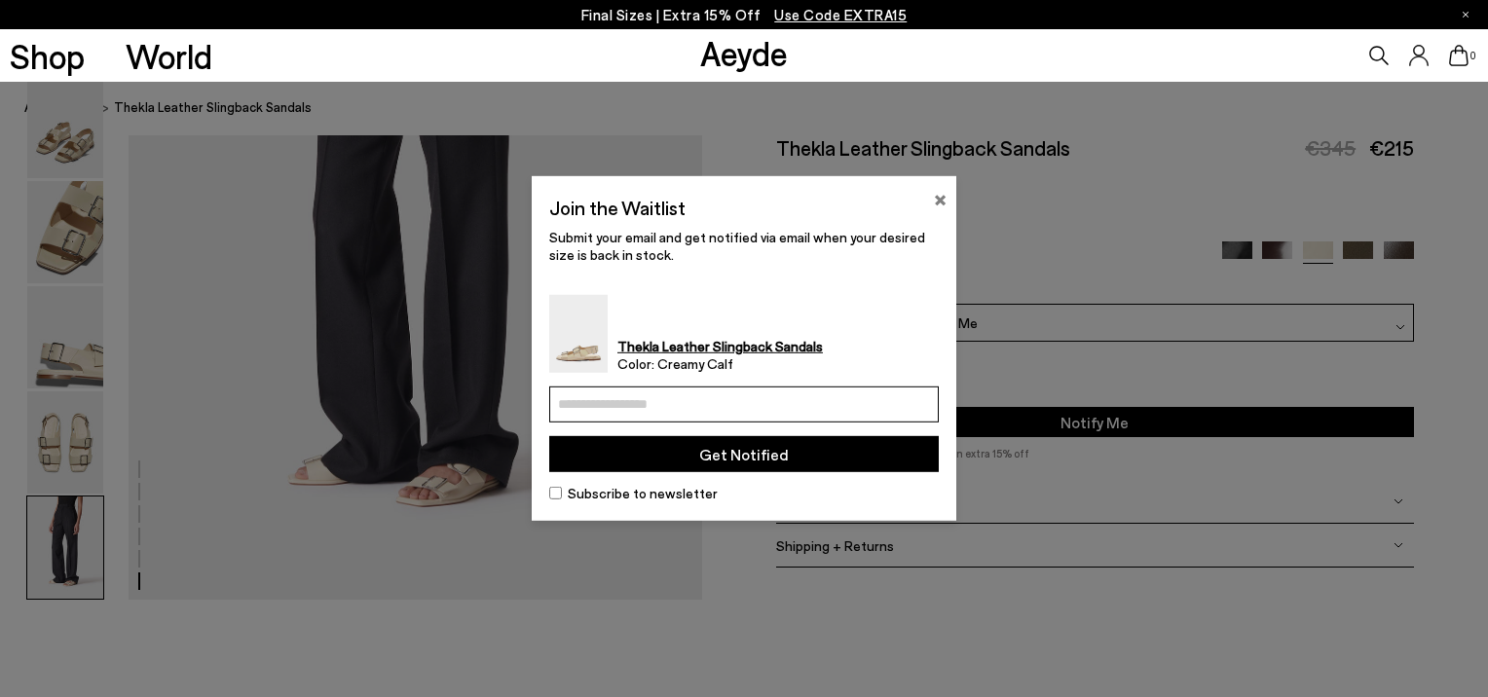
click at [936, 197] on button "×" at bounding box center [940, 197] width 13 height 23
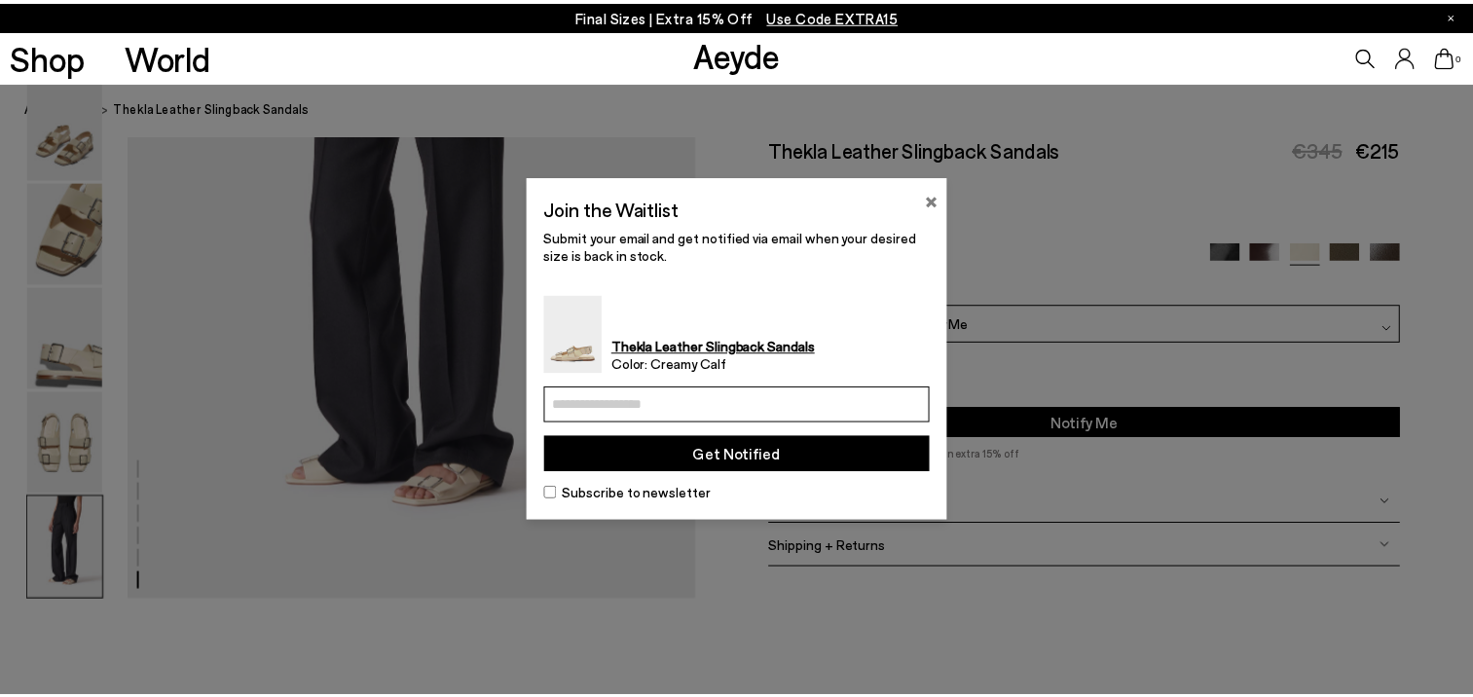
scroll to position [4090, 0]
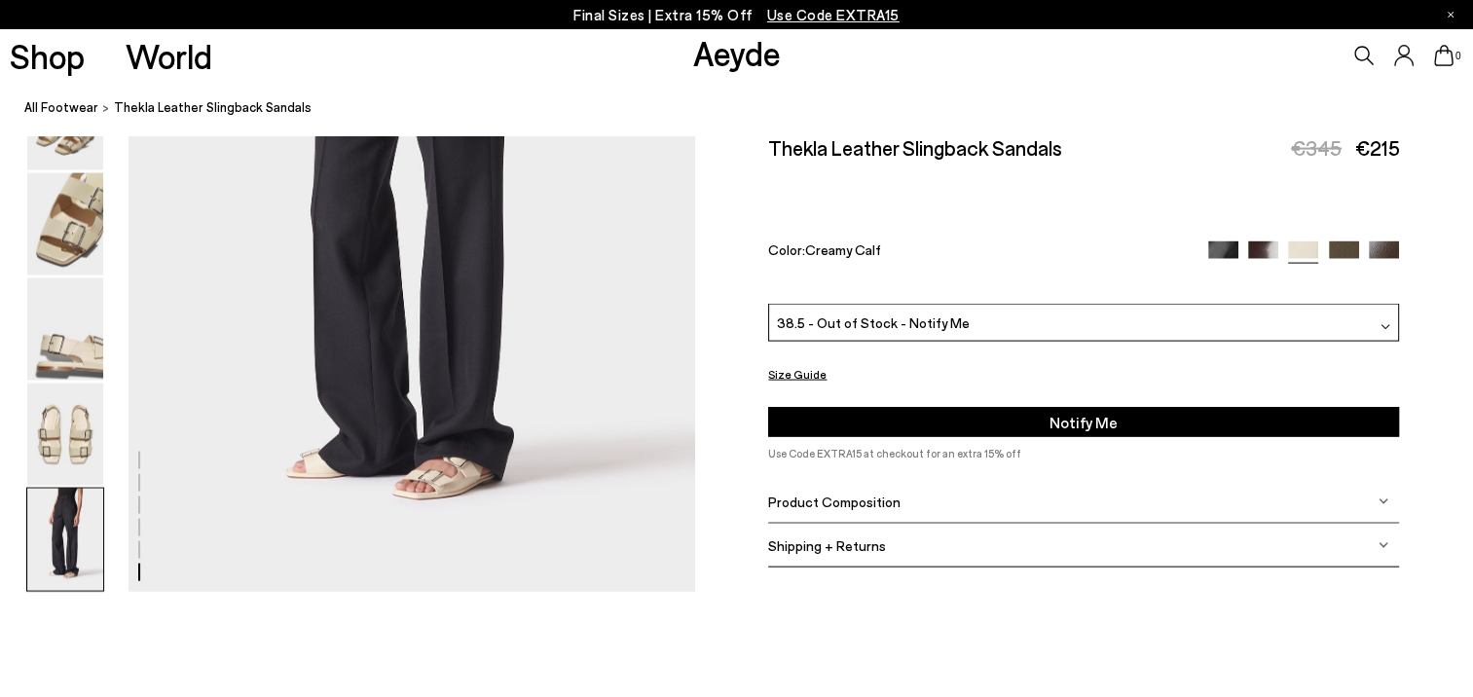
click at [1226, 253] on img at bounding box center [1224, 257] width 30 height 30
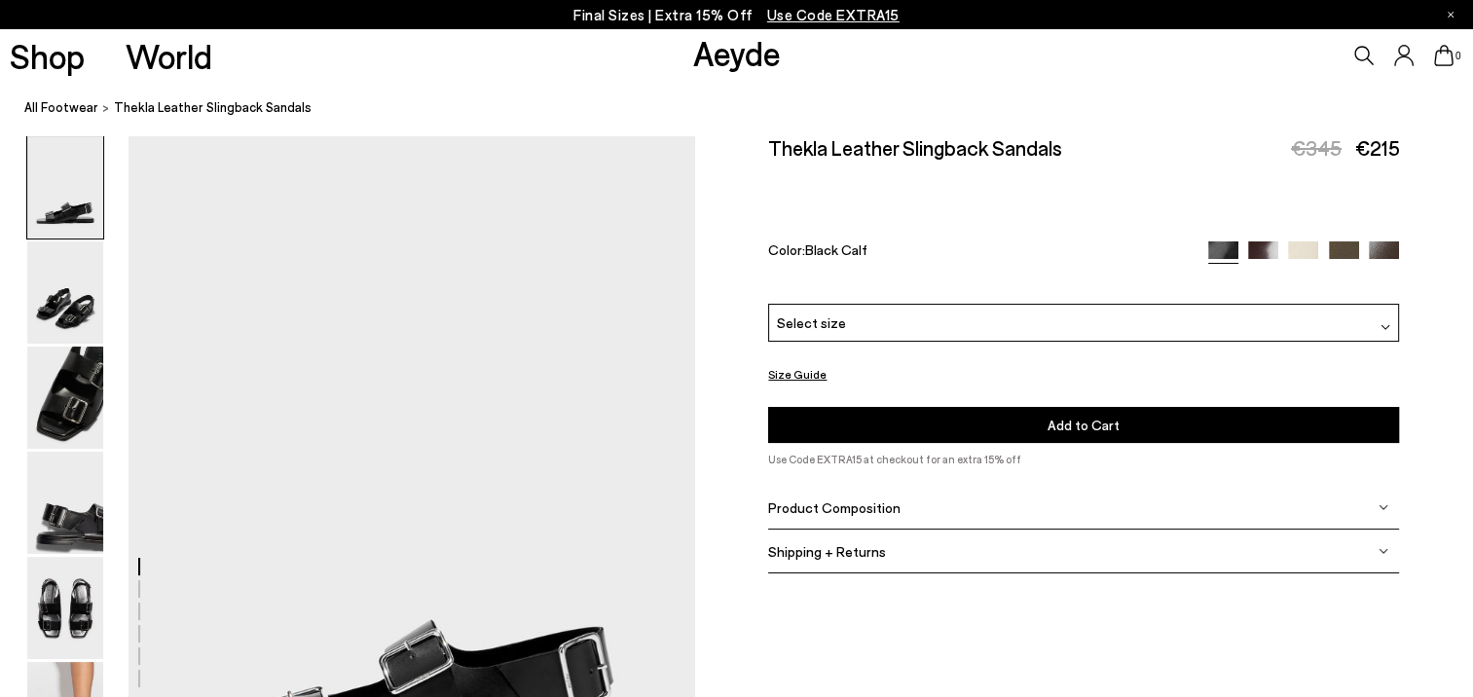
click at [1176, 329] on div "Select size" at bounding box center [1083, 323] width 631 height 38
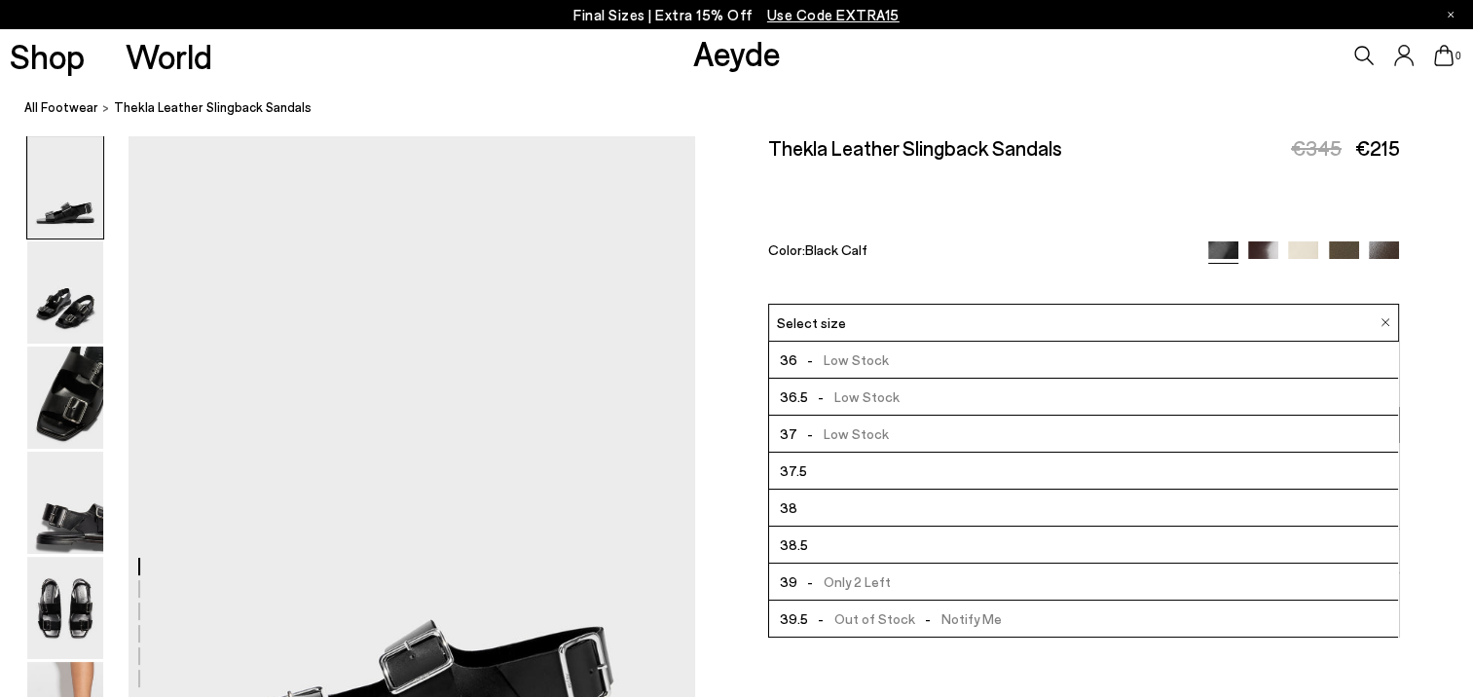
click at [804, 549] on span "38.5" at bounding box center [794, 545] width 28 height 24
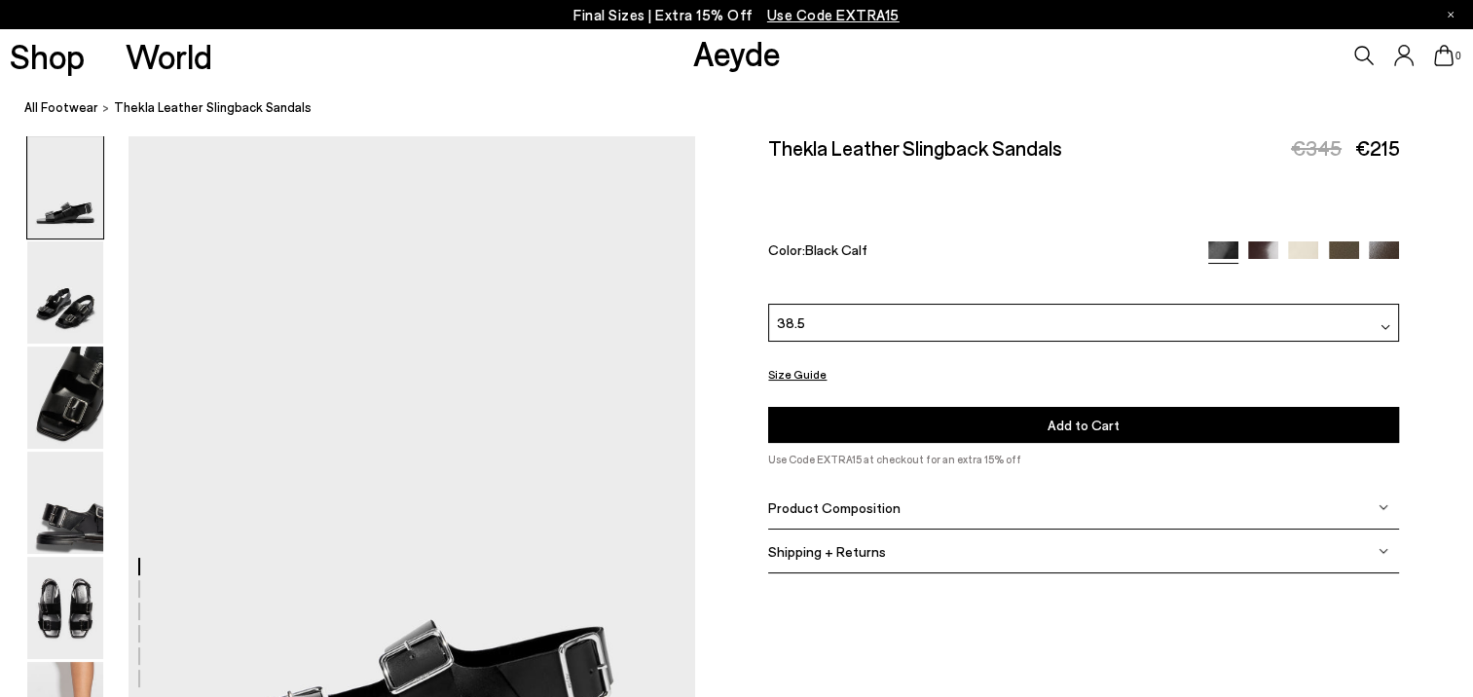
click at [1267, 251] on img at bounding box center [1263, 257] width 30 height 30
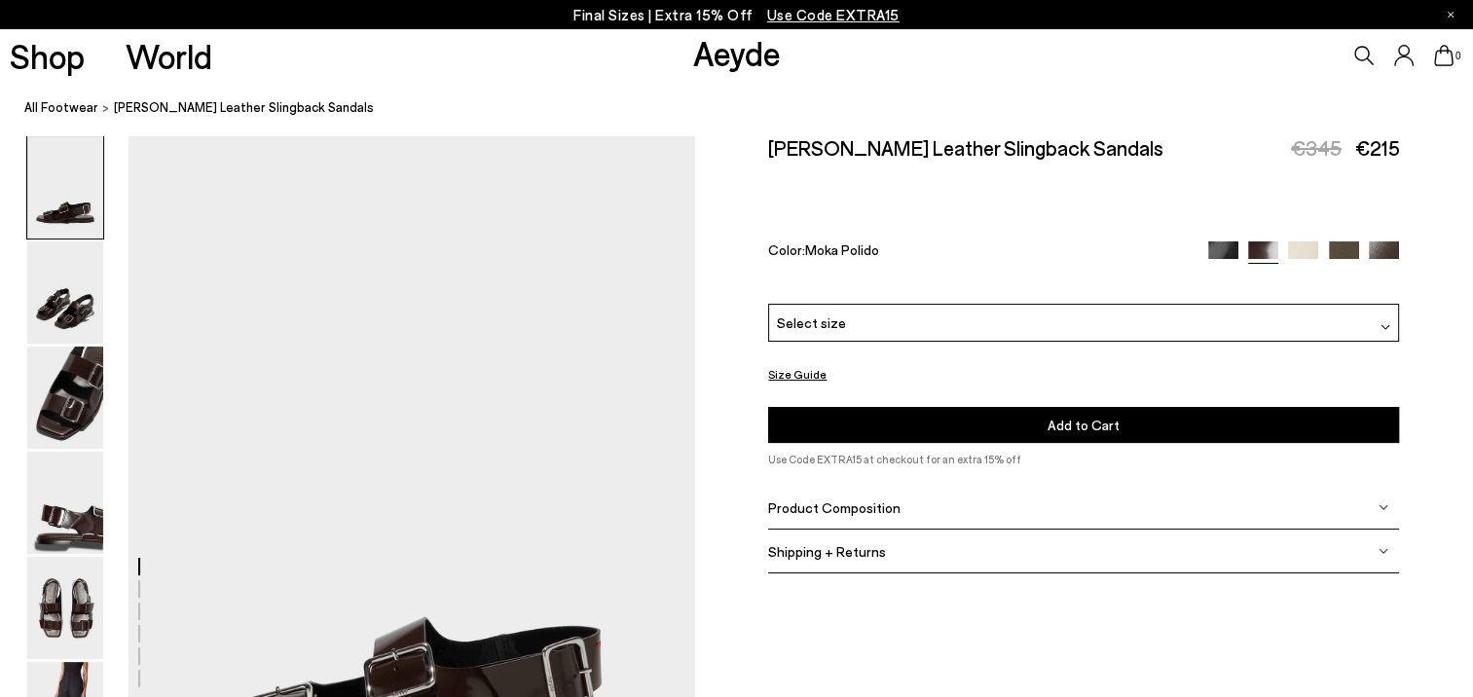
click at [934, 328] on div "Select size" at bounding box center [1083, 323] width 631 height 38
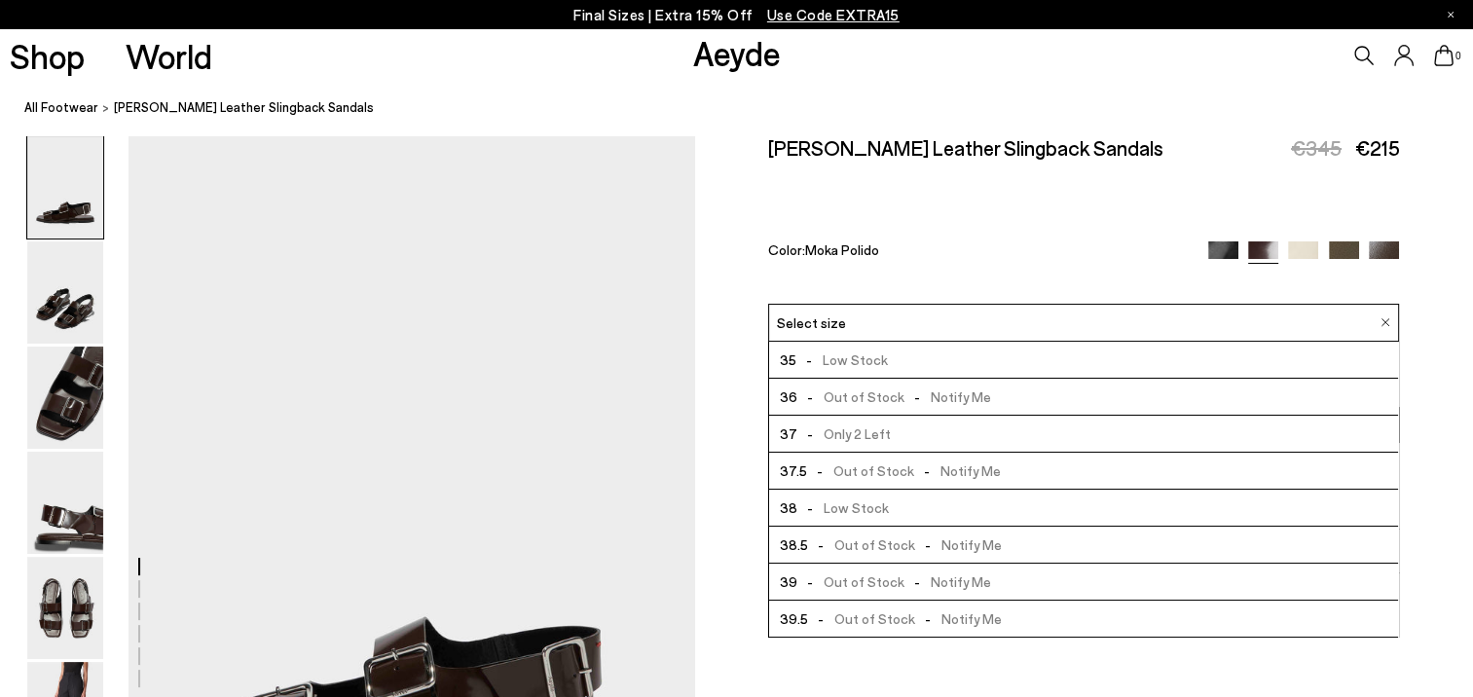
click at [1303, 244] on img at bounding box center [1303, 257] width 30 height 30
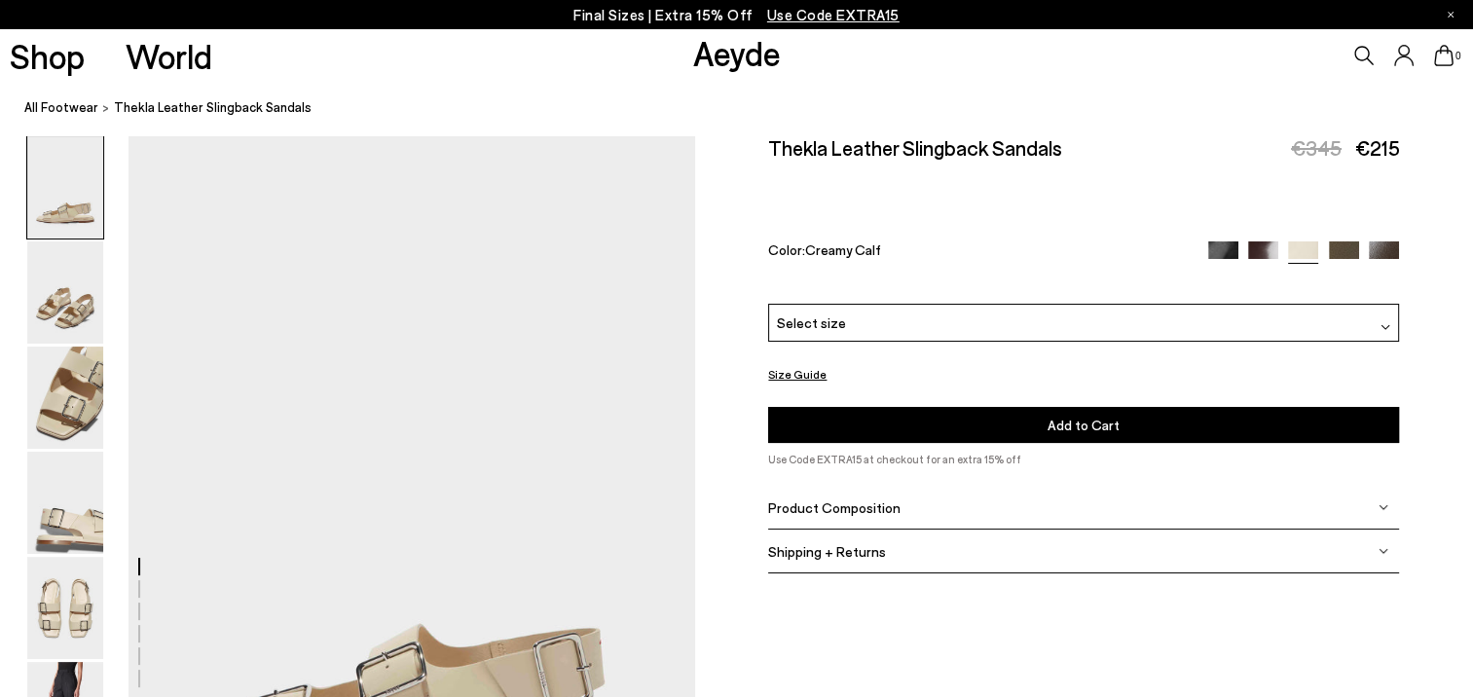
click at [978, 319] on div "Select size" at bounding box center [1083, 323] width 631 height 38
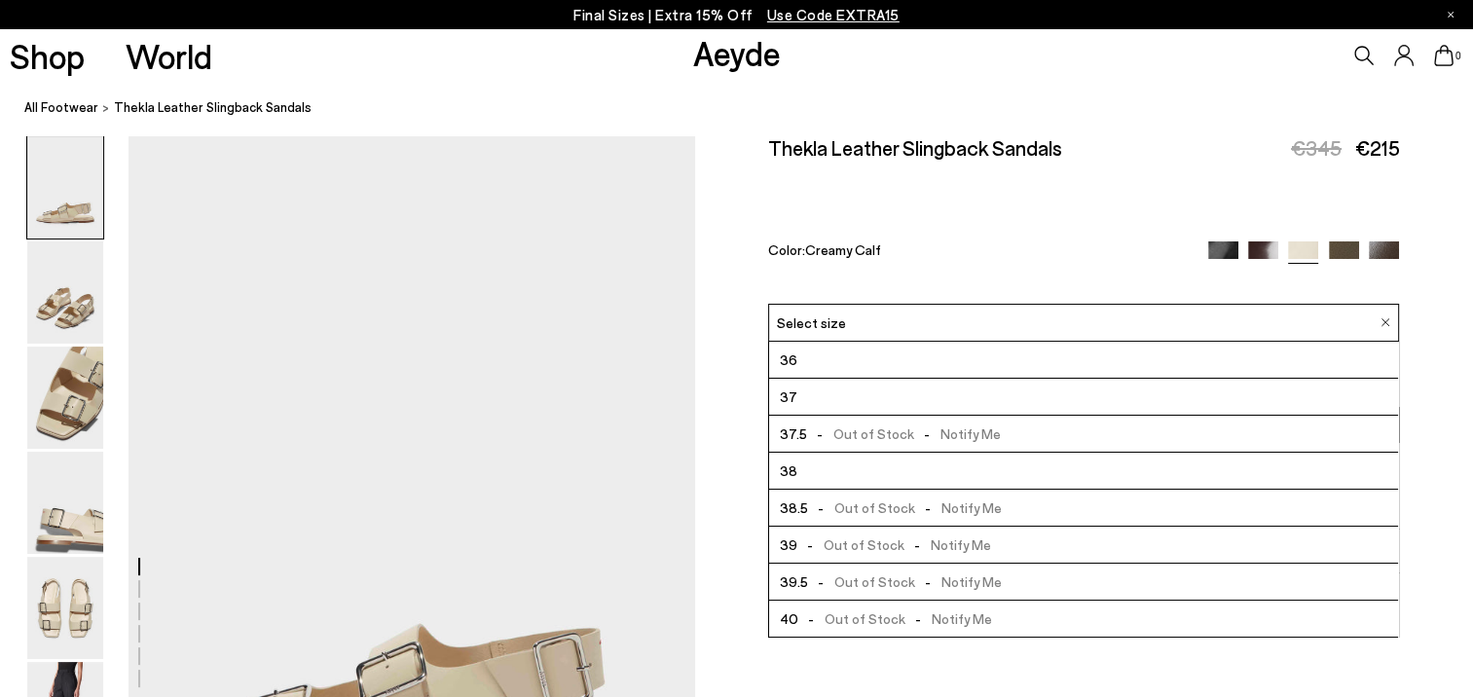
click at [1342, 249] on img at bounding box center [1344, 257] width 30 height 30
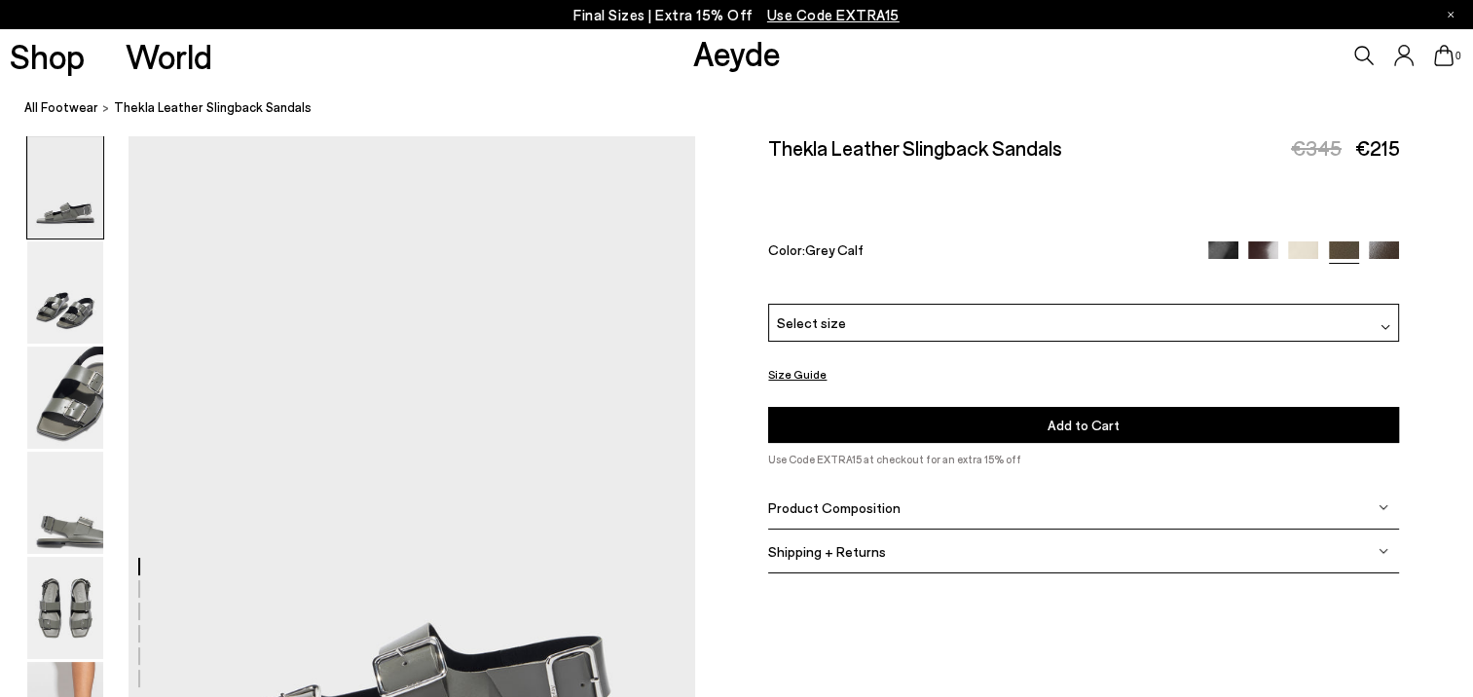
click at [904, 327] on div "Select size" at bounding box center [1083, 323] width 631 height 38
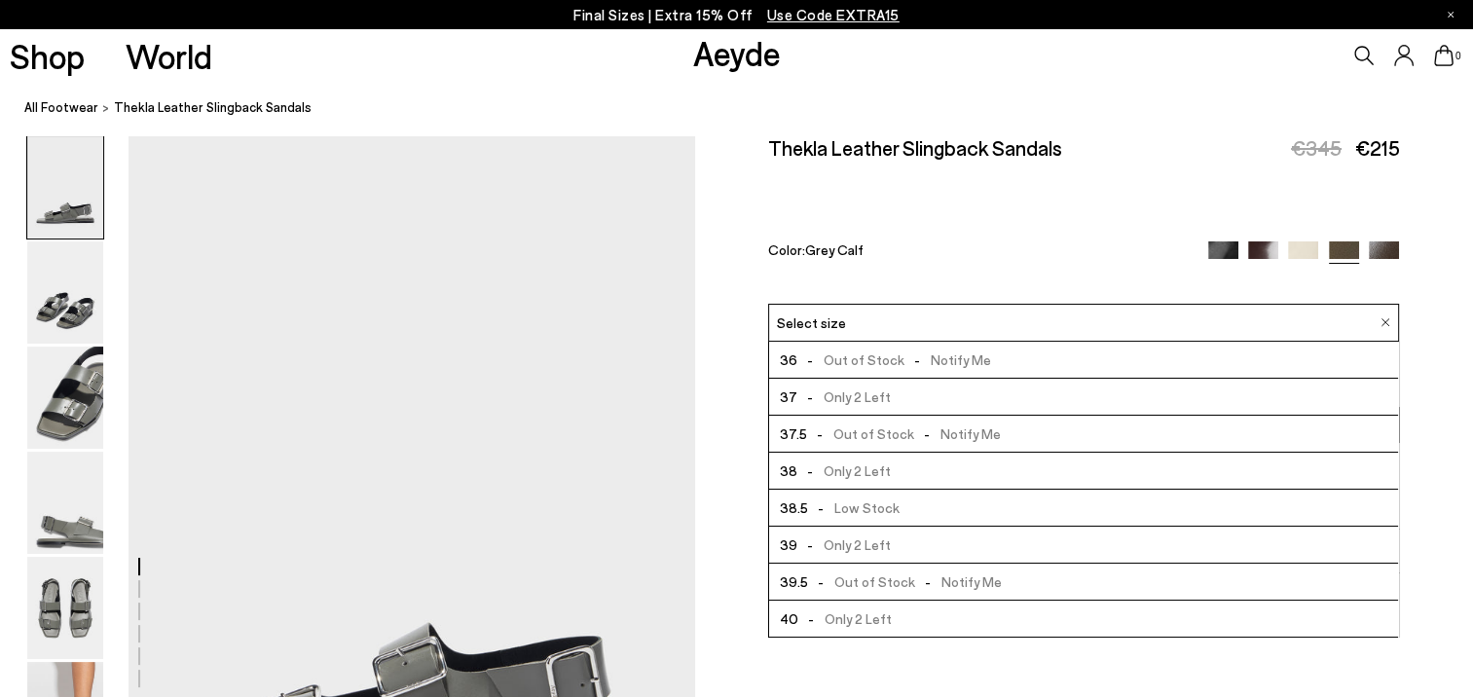
click at [1380, 244] on img at bounding box center [1384, 257] width 30 height 30
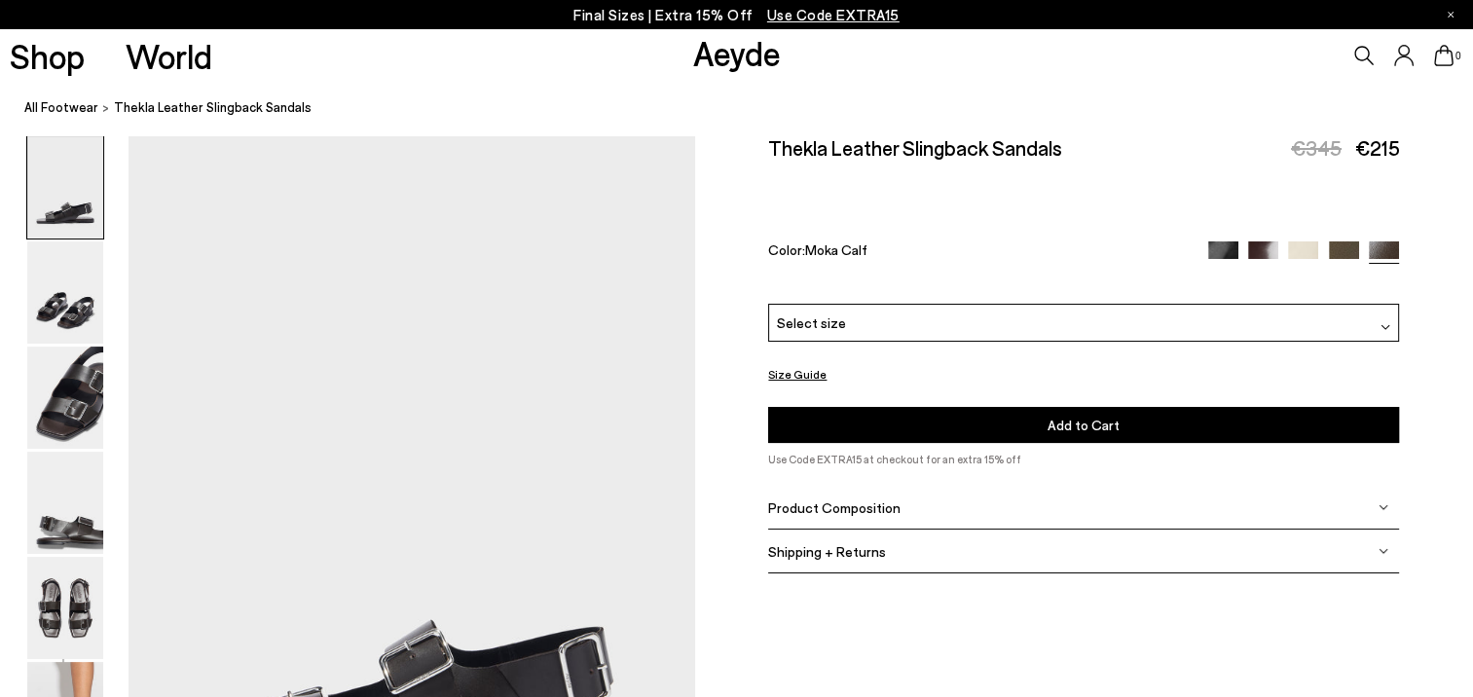
click at [797, 320] on span "Select size" at bounding box center [811, 323] width 69 height 20
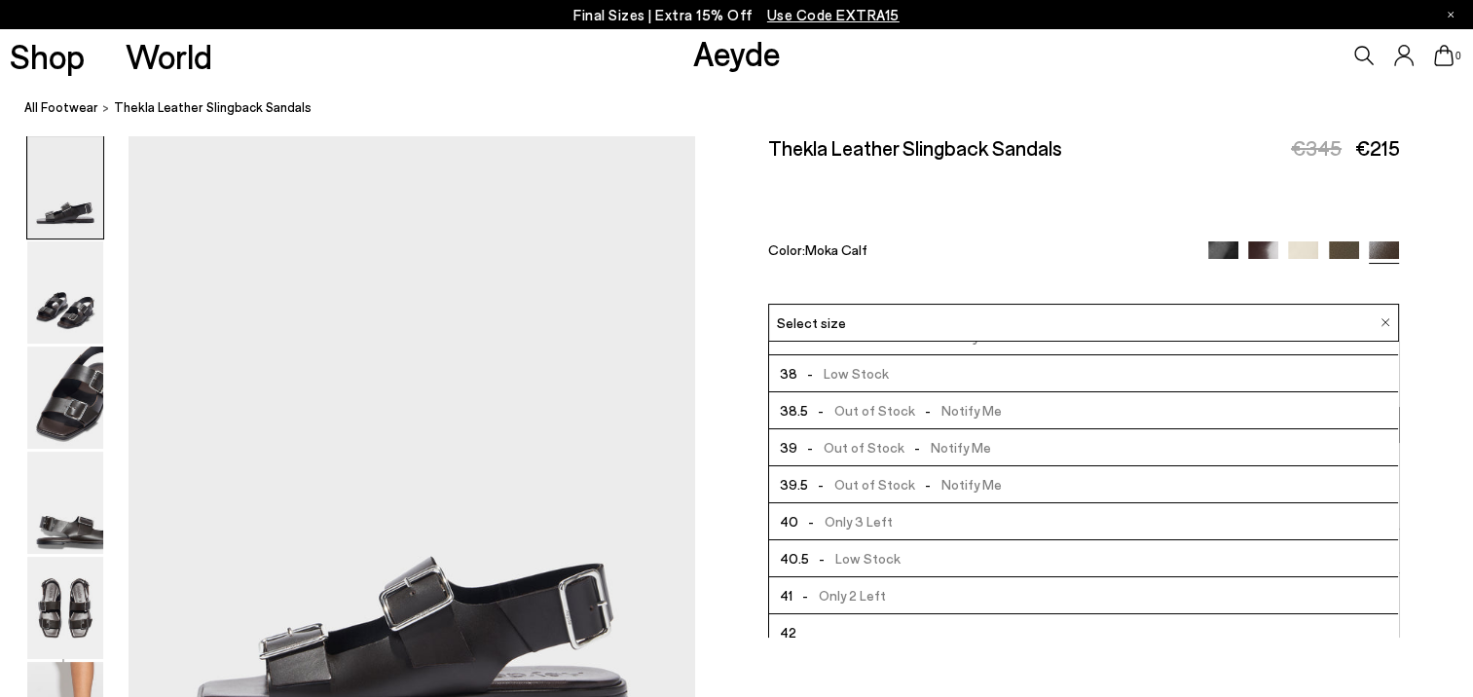
scroll to position [97, 0]
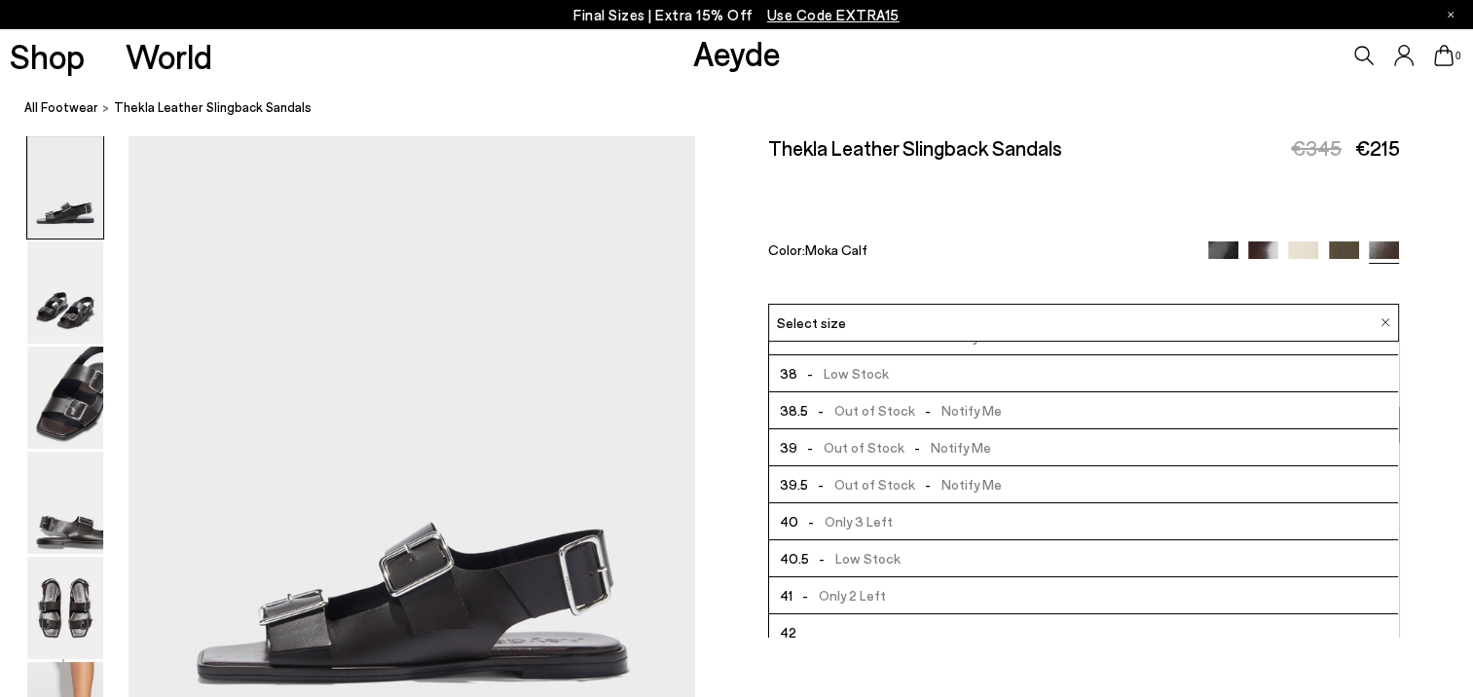
click at [1344, 248] on img at bounding box center [1344, 257] width 30 height 30
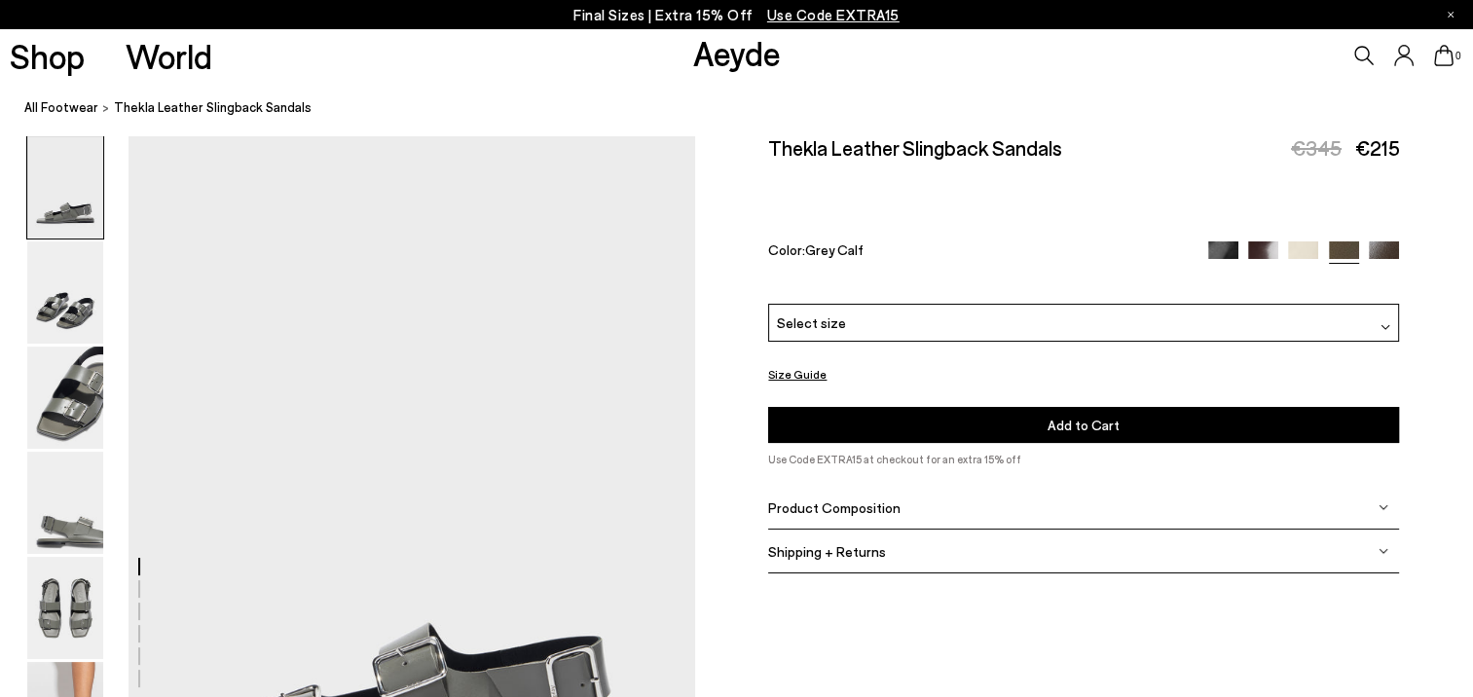
click at [822, 19] on span "Use Code EXTRA15" at bounding box center [833, 15] width 132 height 18
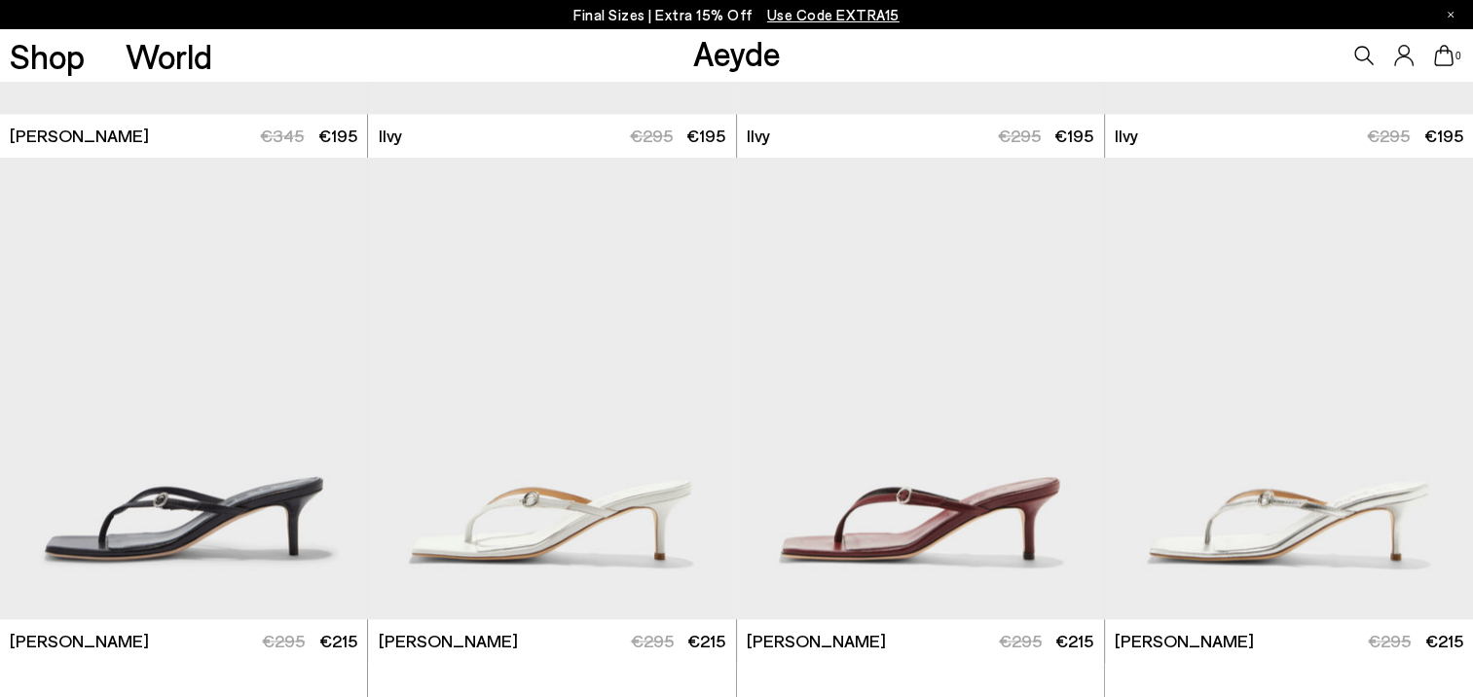
scroll to position [2388, 0]
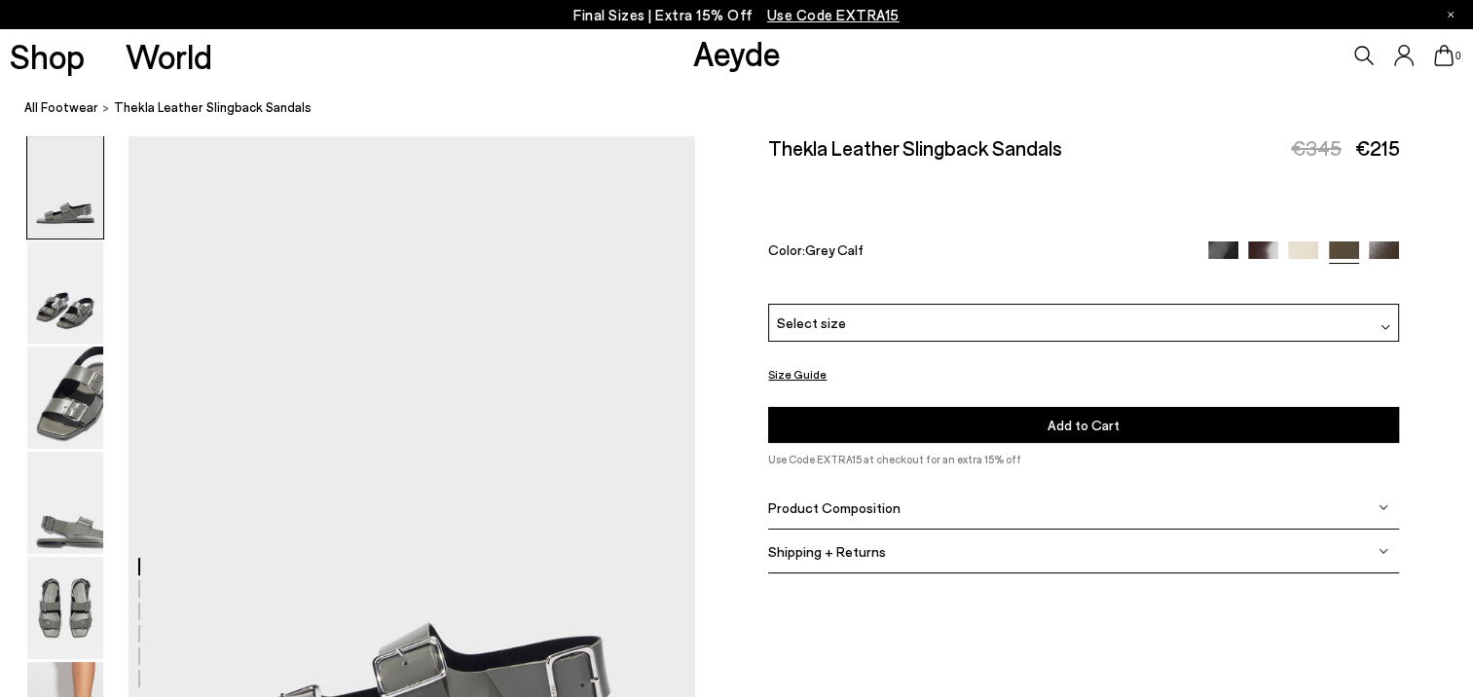
click at [1131, 332] on div "Select size" at bounding box center [1083, 323] width 631 height 38
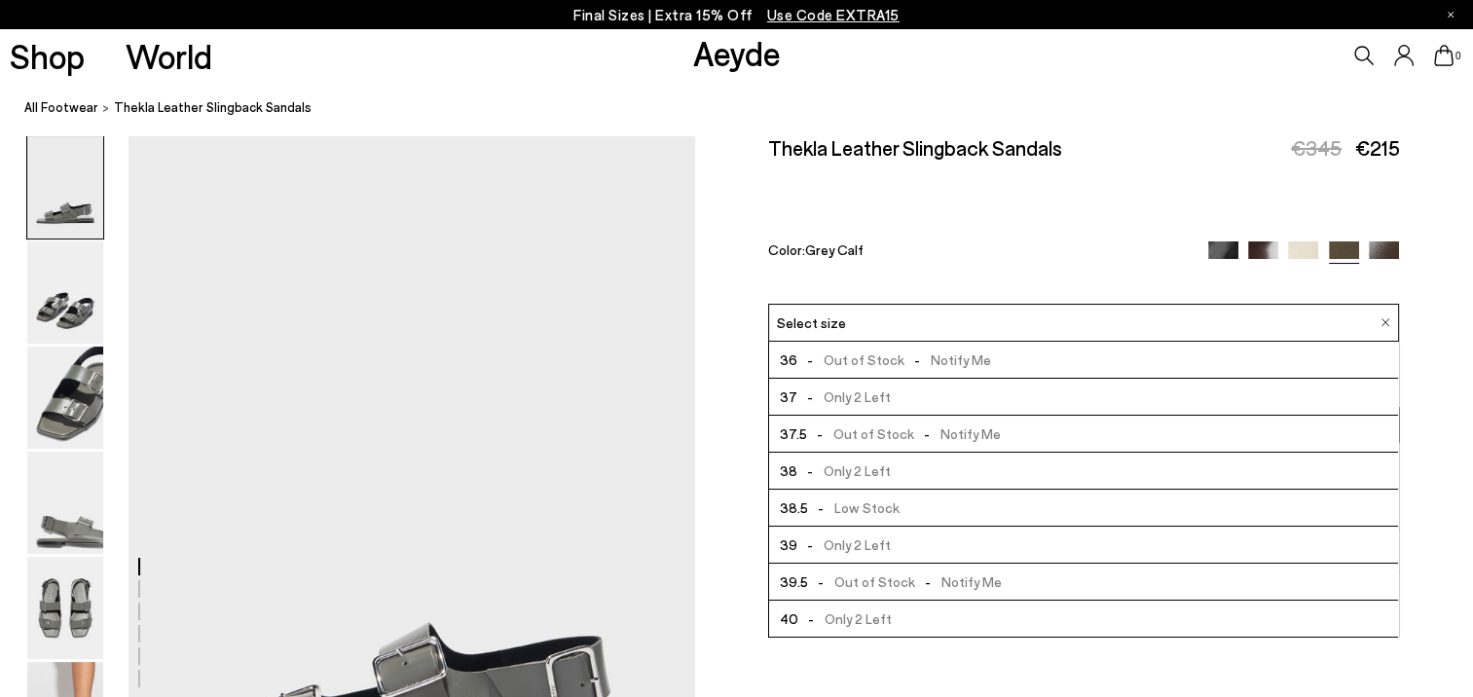
click at [1301, 247] on img at bounding box center [1303, 257] width 30 height 30
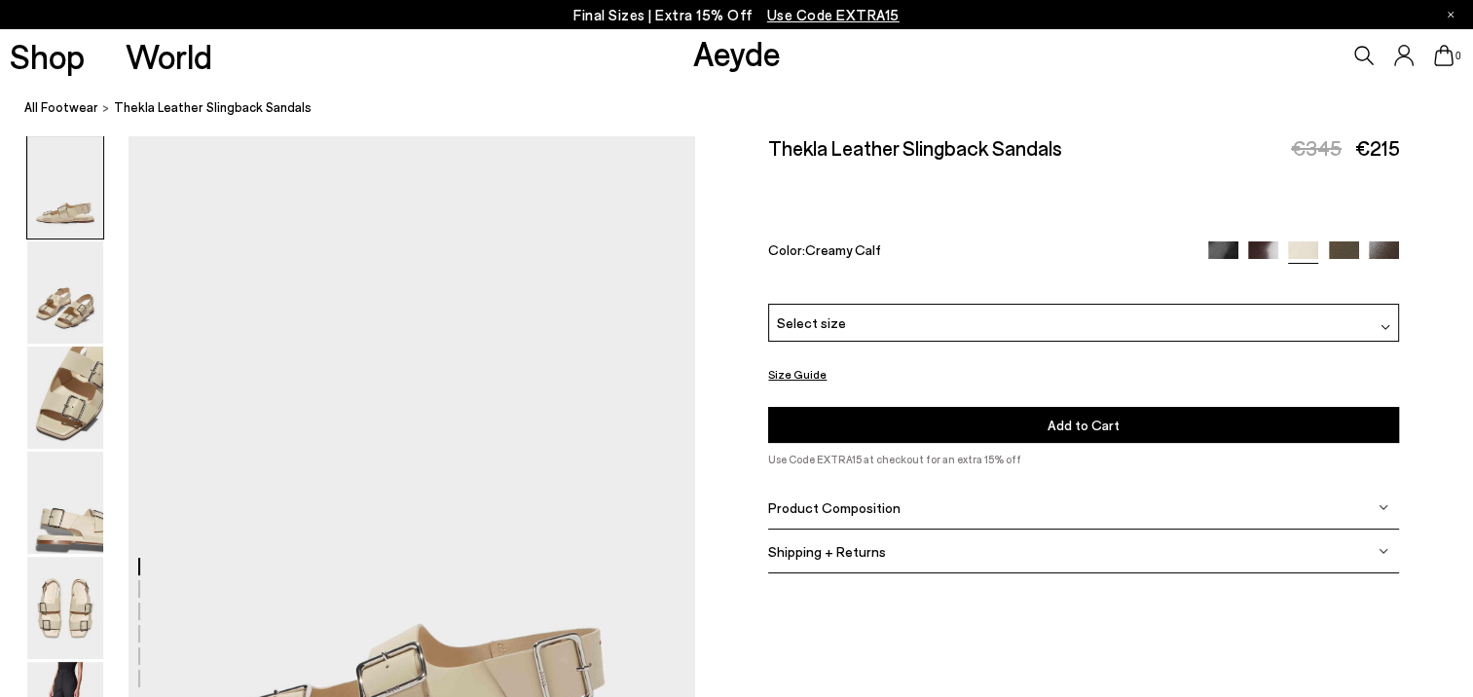
click at [883, 322] on div "Select size" at bounding box center [1083, 323] width 631 height 38
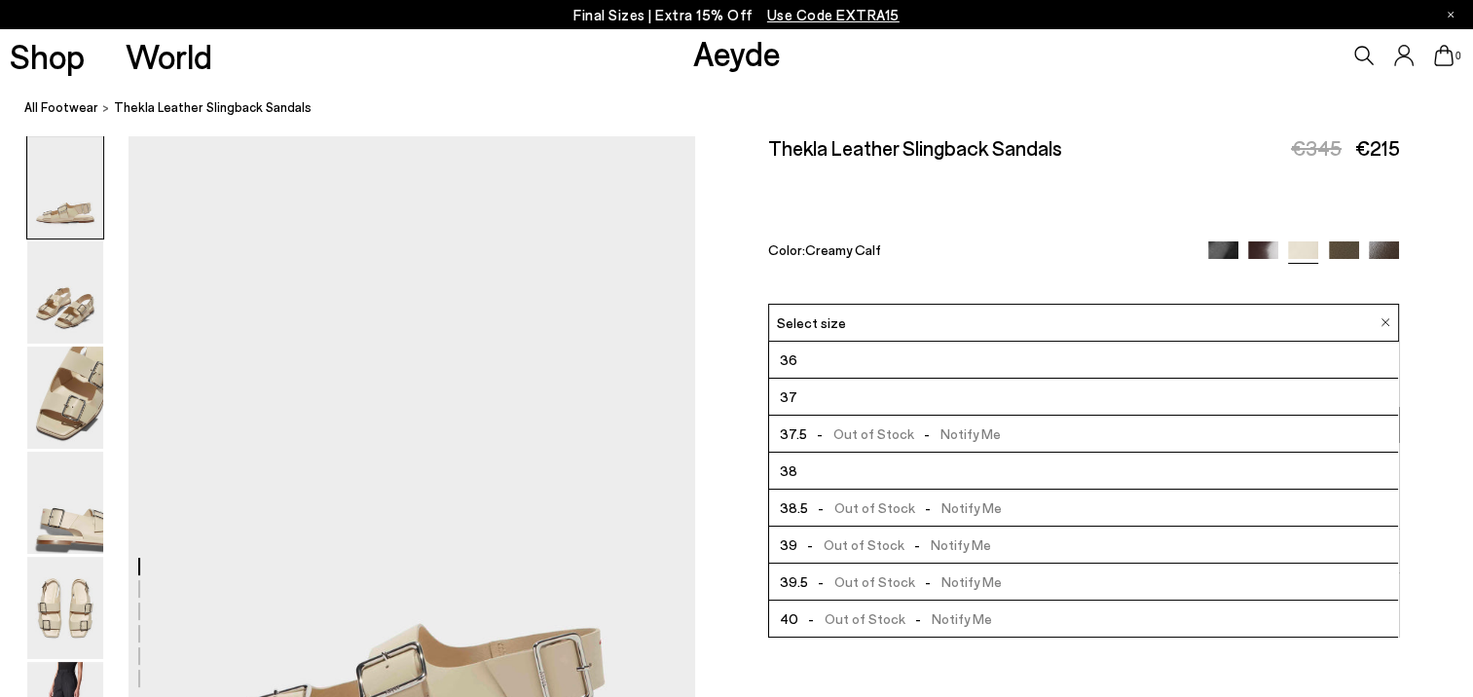
click at [1263, 246] on img at bounding box center [1263, 257] width 30 height 30
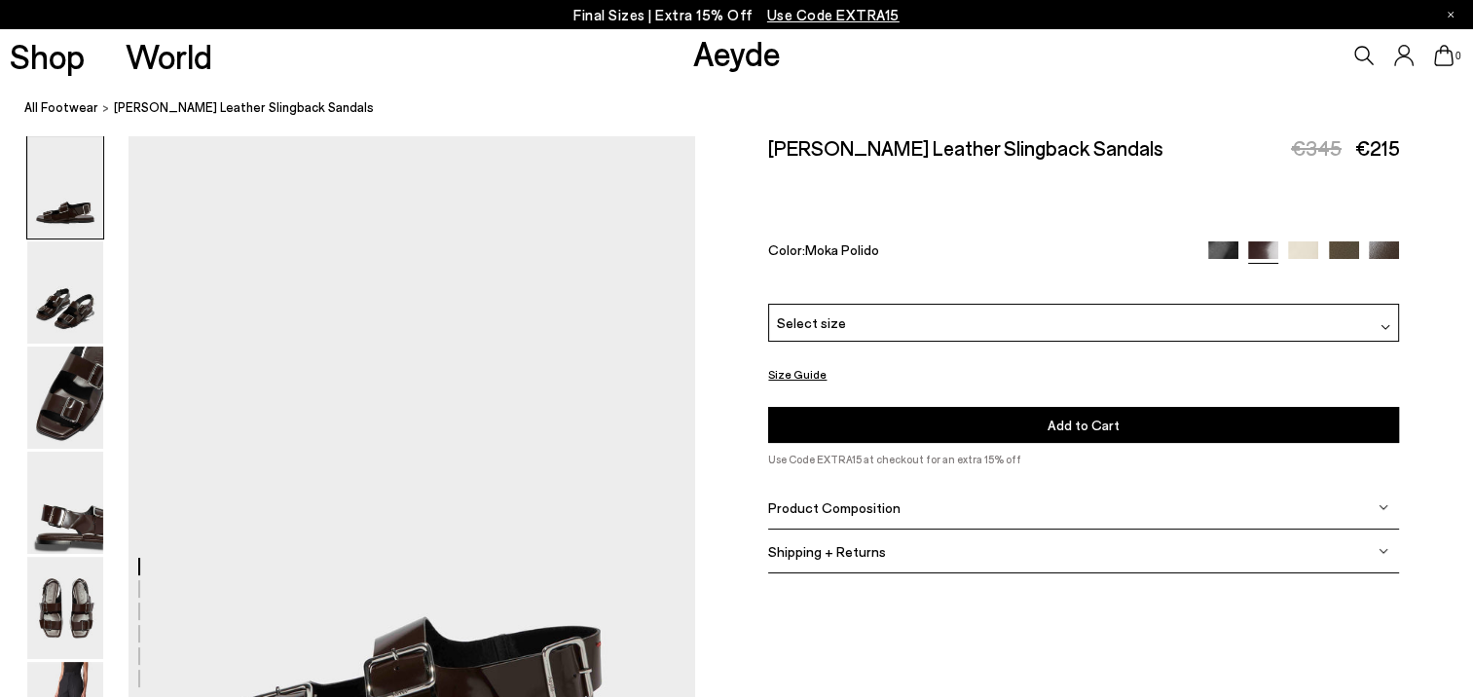
click at [972, 323] on div "Select size" at bounding box center [1083, 323] width 631 height 38
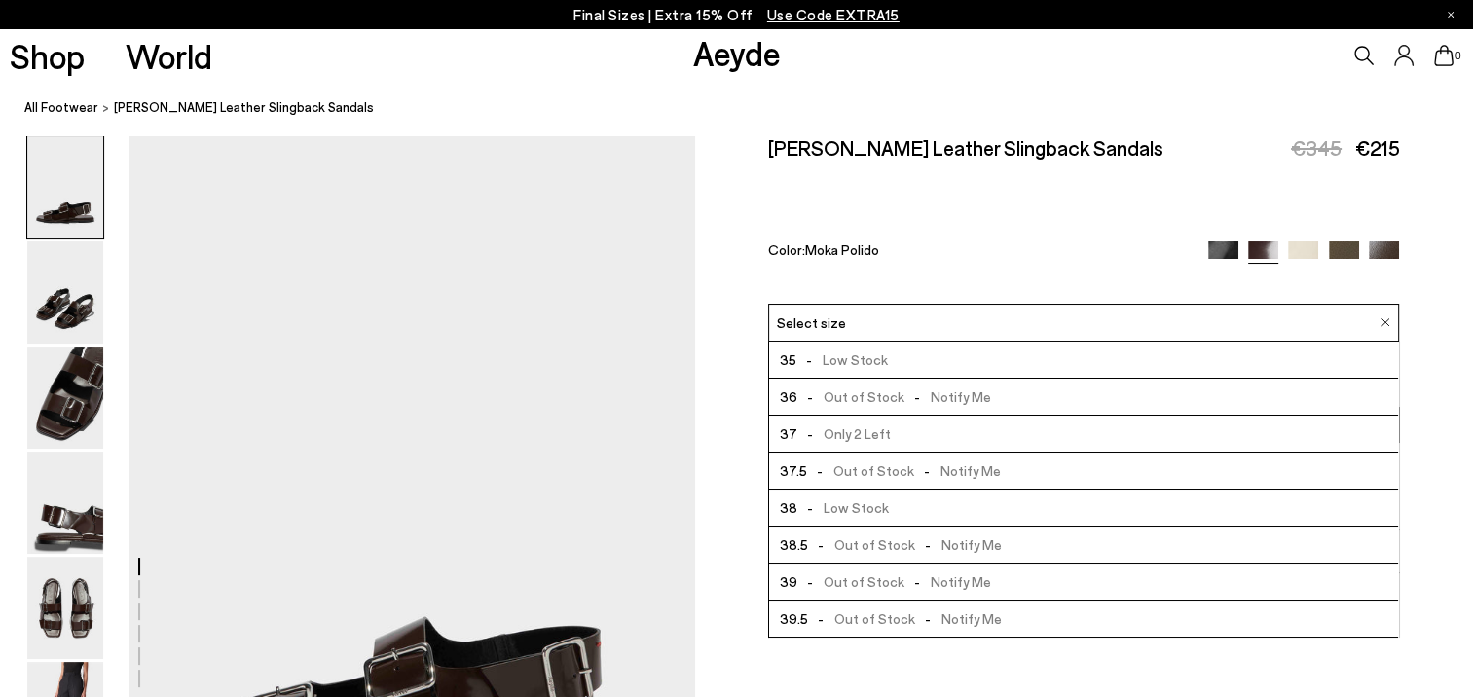
click at [932, 548] on span "- Out of Stock - Notify Me" at bounding box center [905, 545] width 194 height 24
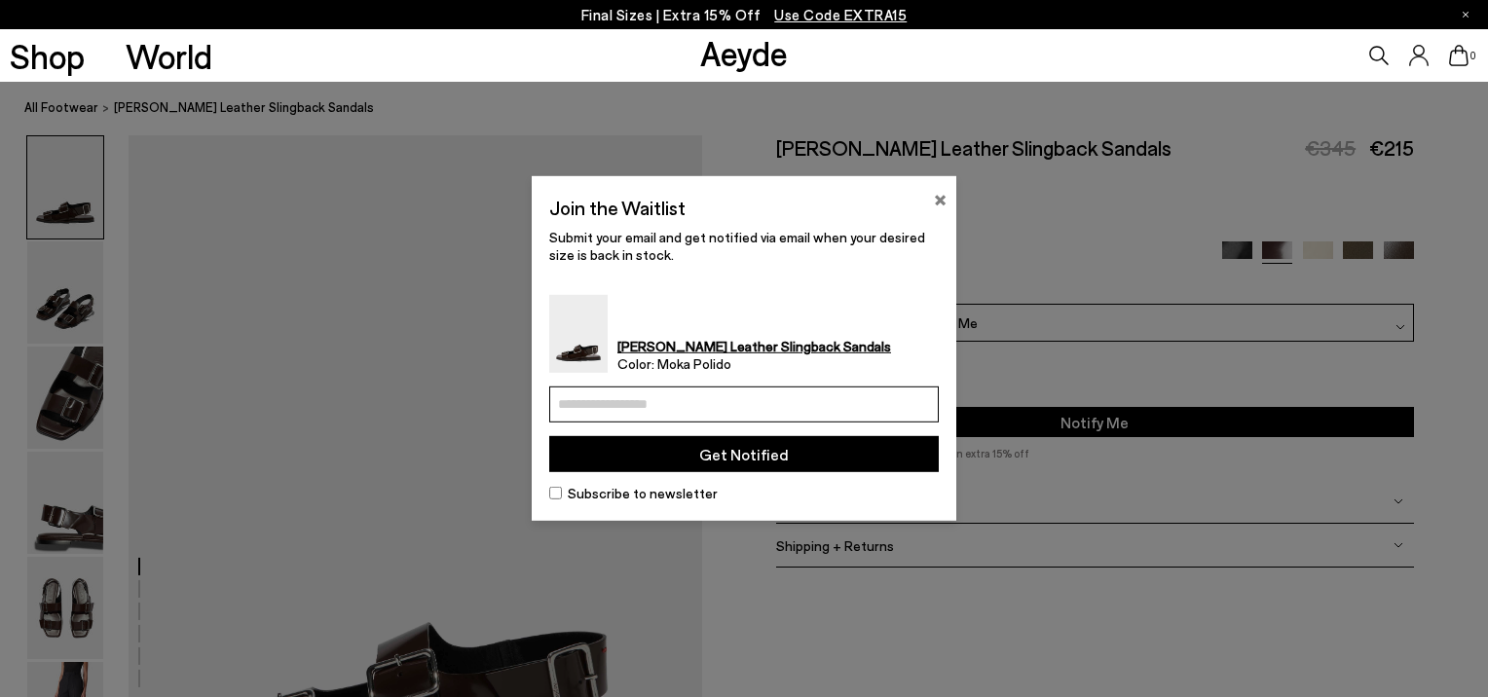
click at [939, 200] on button "×" at bounding box center [940, 197] width 13 height 23
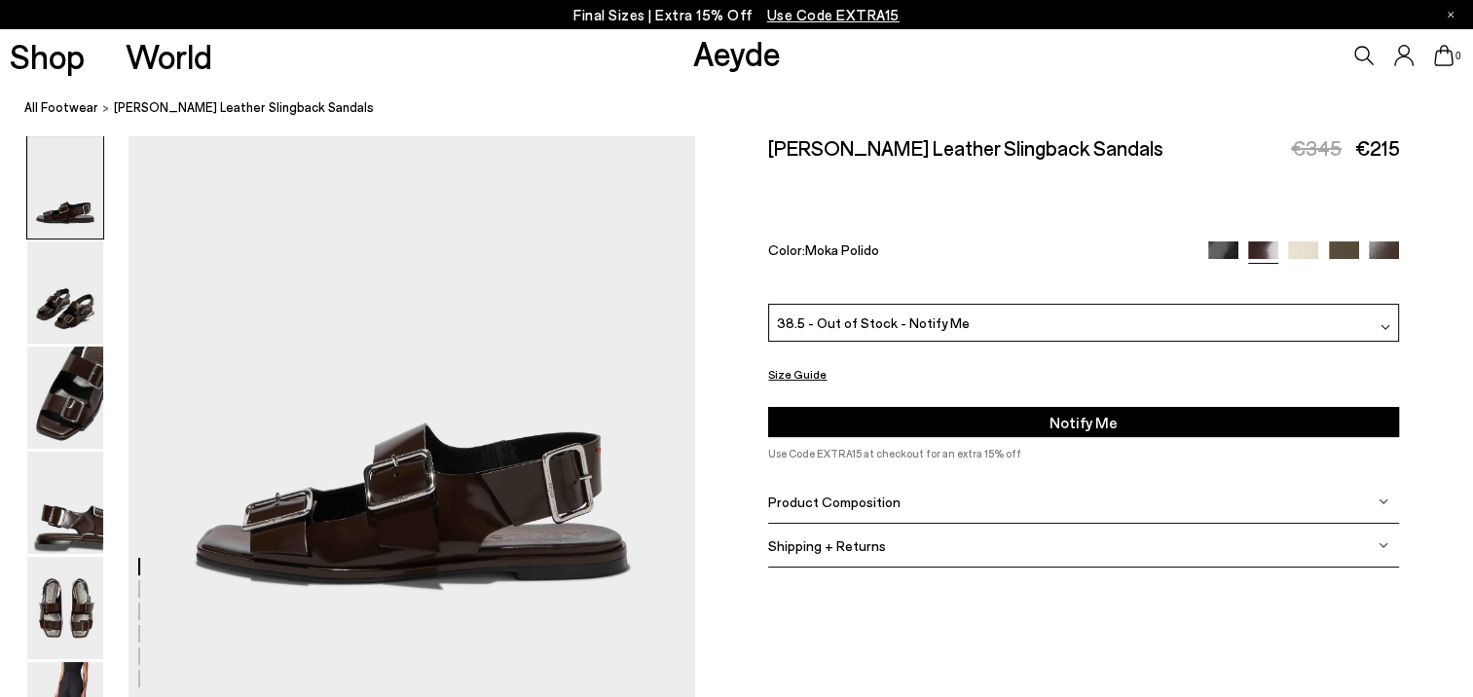
scroll to position [195, 0]
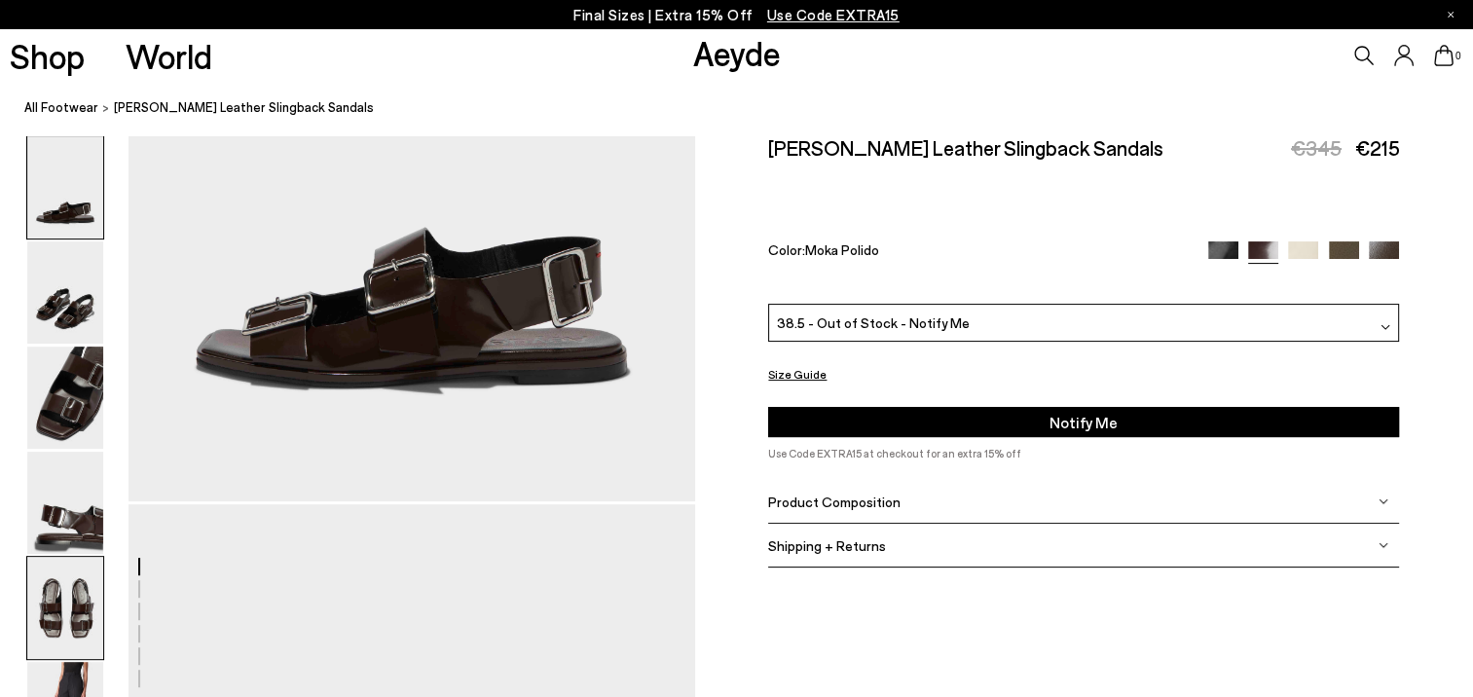
click at [68, 596] on img at bounding box center [65, 608] width 76 height 102
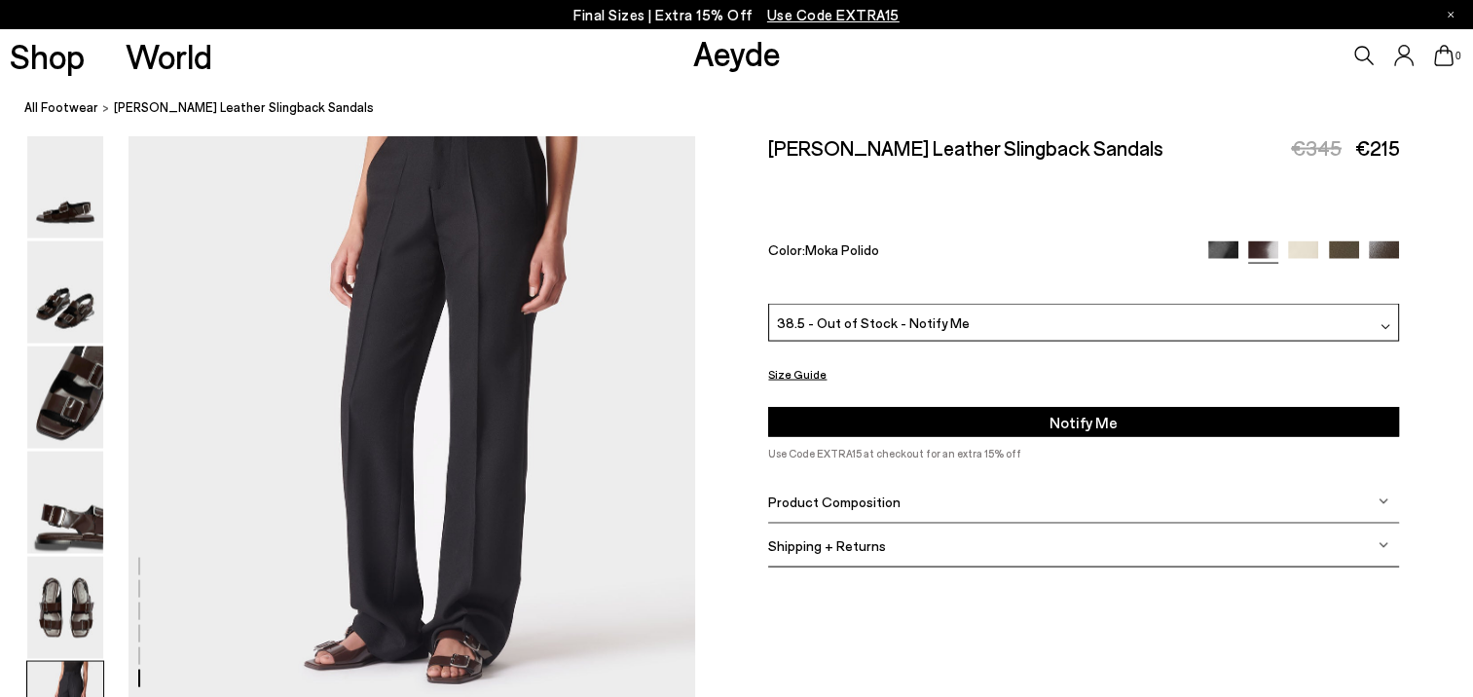
scroll to position [4008, 0]
